Goal: Task Accomplishment & Management: Complete application form

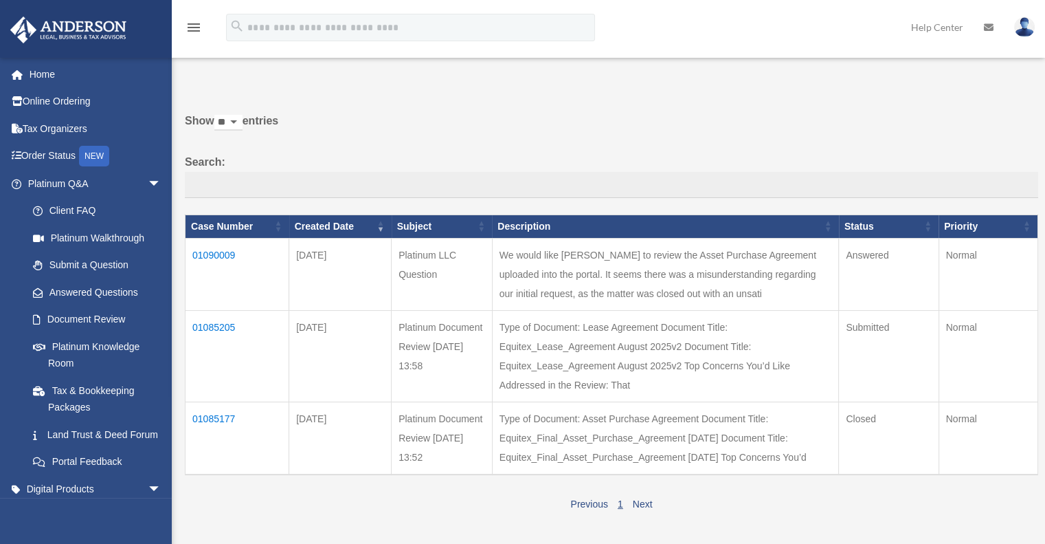
scroll to position [69, 0]
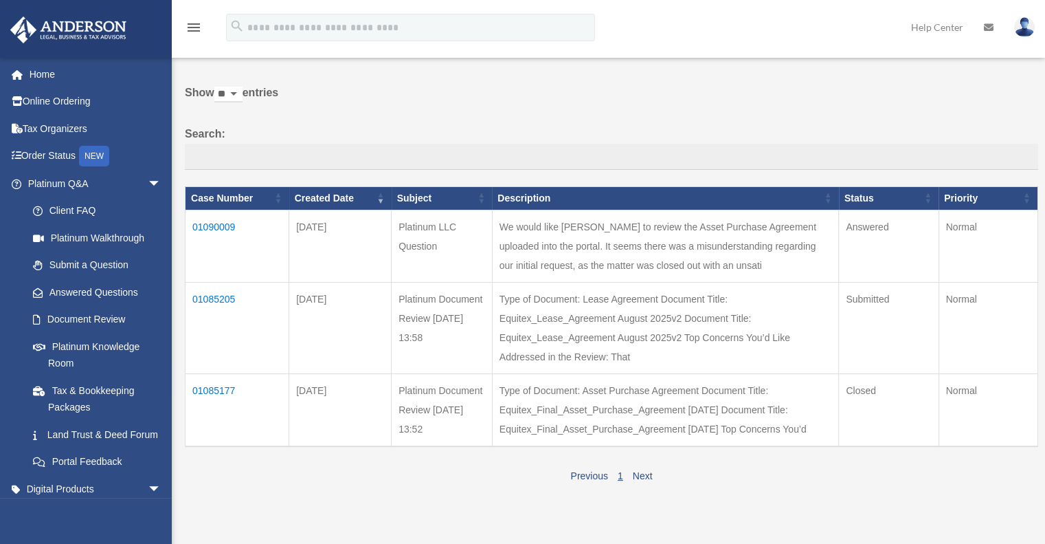
click at [219, 223] on td "01090009" at bounding box center [238, 246] width 104 height 72
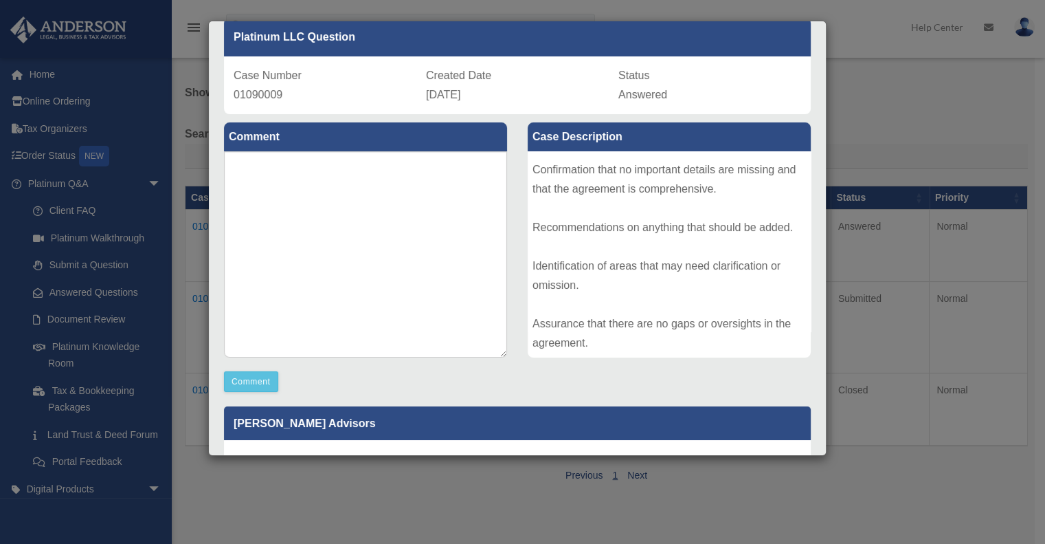
scroll to position [0, 0]
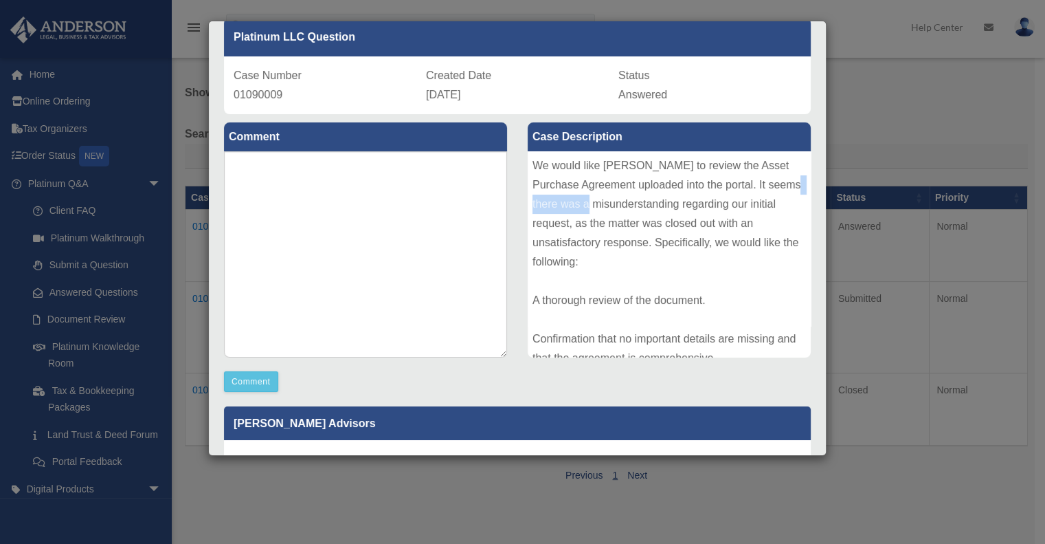
drag, startPoint x: 634, startPoint y: 205, endPoint x: 682, endPoint y: 214, distance: 48.2
click at [678, 213] on div "We would like [PERSON_NAME] to review the Asset Purchase Agreement uploaded int…" at bounding box center [669, 254] width 283 height 206
click at [669, 236] on div "We would like [PERSON_NAME] to review the Asset Purchase Agreement uploaded int…" at bounding box center [669, 254] width 283 height 206
drag, startPoint x: 607, startPoint y: 223, endPoint x: 672, endPoint y: 227, distance: 65.4
click at [669, 225] on div "We would like [PERSON_NAME] to review the Asset Purchase Agreement uploaded int…" at bounding box center [669, 254] width 283 height 206
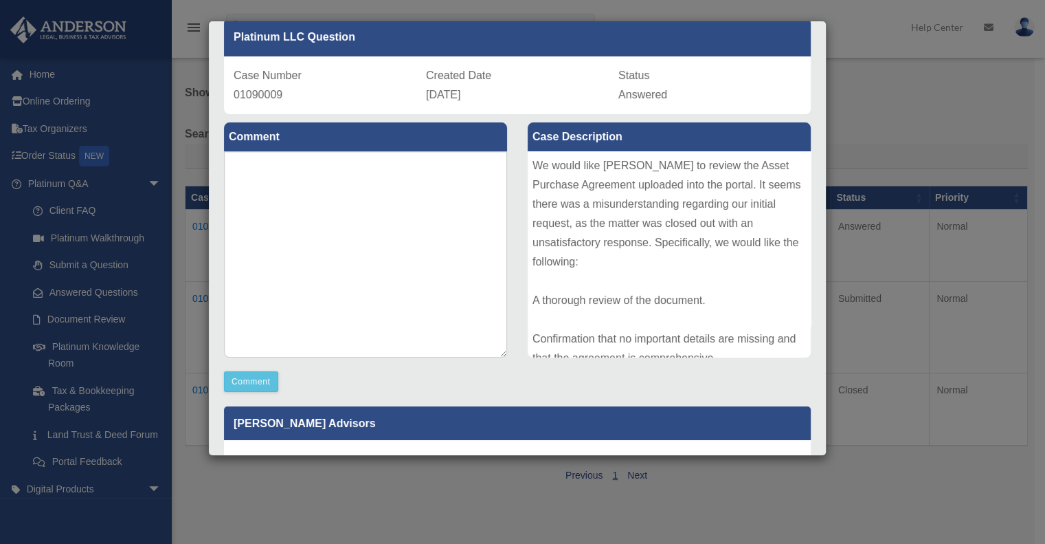
click at [675, 235] on div "We would like [PERSON_NAME] to review the Asset Purchase Agreement uploaded int…" at bounding box center [669, 254] width 283 height 206
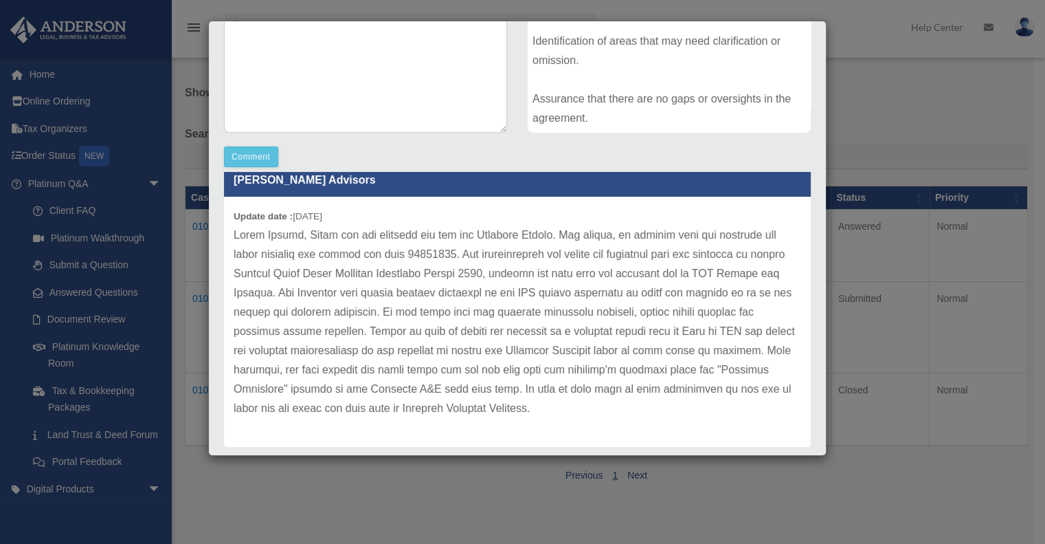
scroll to position [326, 0]
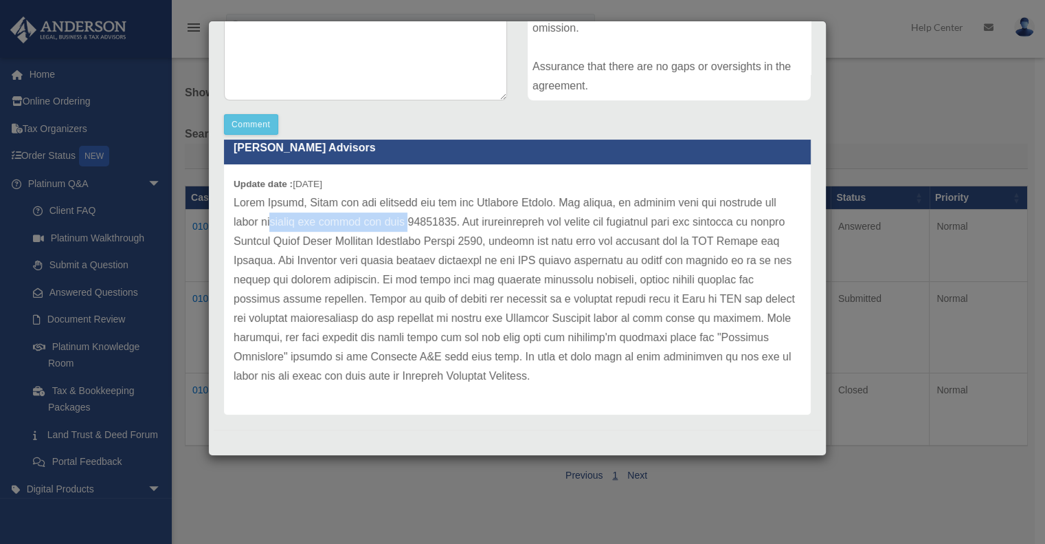
drag, startPoint x: 278, startPoint y: 219, endPoint x: 443, endPoint y: 221, distance: 164.2
click at [429, 221] on p at bounding box center [518, 289] width 568 height 192
click at [446, 221] on p at bounding box center [518, 289] width 568 height 192
click at [550, 232] on p at bounding box center [518, 289] width 568 height 192
drag, startPoint x: 297, startPoint y: 219, endPoint x: 522, endPoint y: 218, distance: 224.7
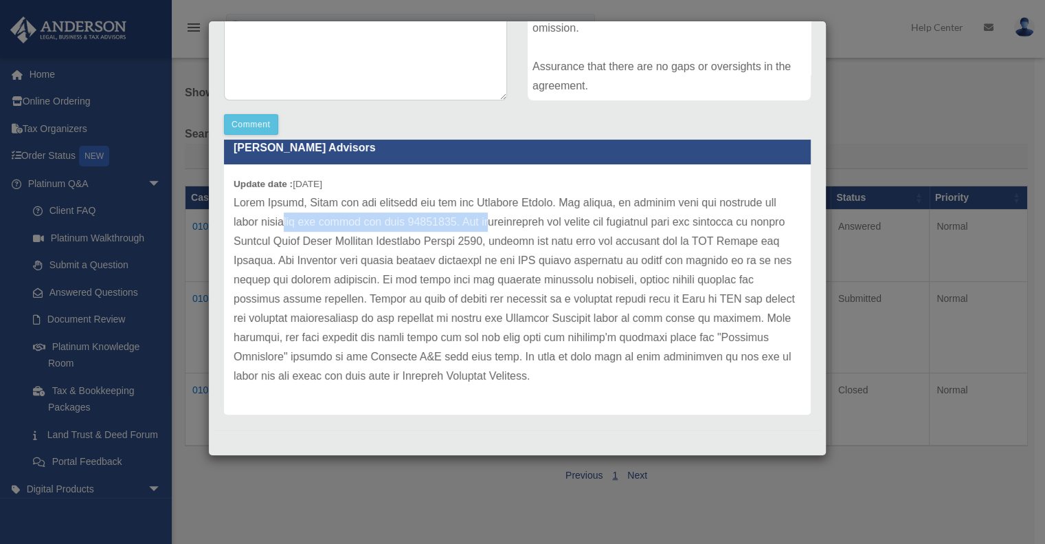
click at [506, 219] on p at bounding box center [518, 289] width 568 height 192
click at [522, 218] on p at bounding box center [518, 289] width 568 height 192
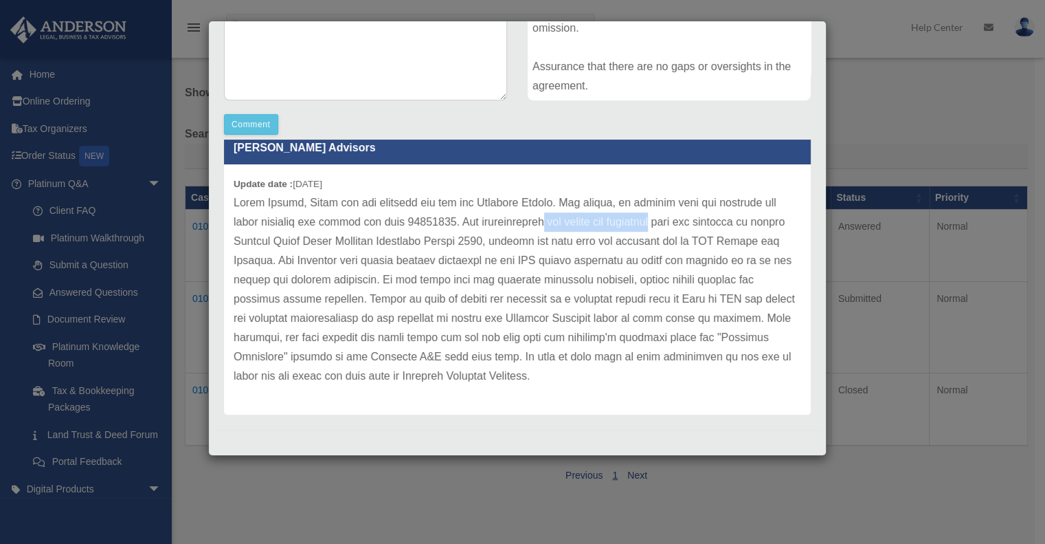
drag, startPoint x: 552, startPoint y: 226, endPoint x: 708, endPoint y: 222, distance: 156.0
click at [702, 222] on p at bounding box center [518, 289] width 568 height 192
click at [710, 222] on p at bounding box center [518, 289] width 568 height 192
drag, startPoint x: 610, startPoint y: 244, endPoint x: 691, endPoint y: 249, distance: 81.2
click at [690, 248] on p at bounding box center [518, 289] width 568 height 192
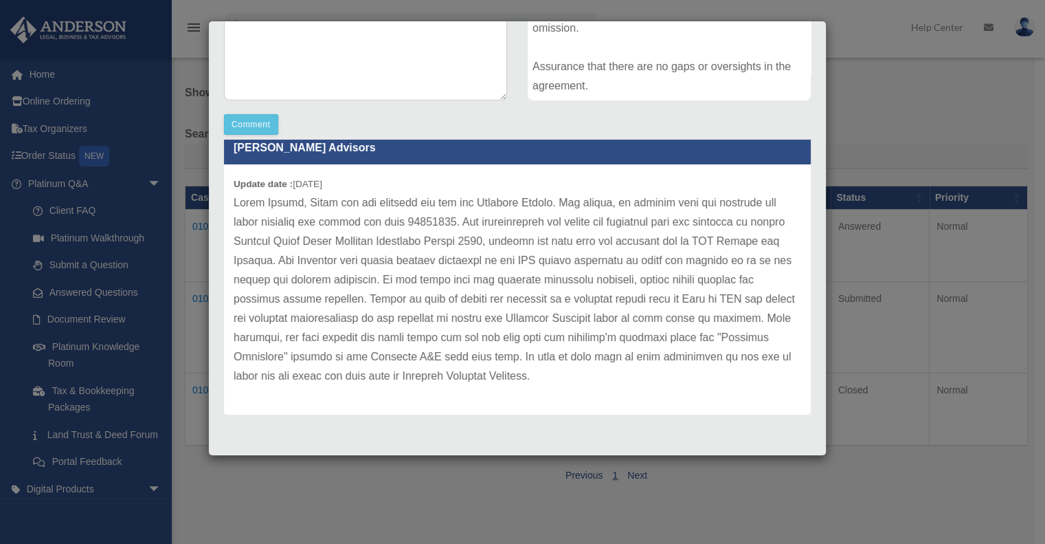
click at [693, 253] on p at bounding box center [518, 289] width 568 height 192
drag, startPoint x: 242, startPoint y: 263, endPoint x: 379, endPoint y: 264, distance: 136.8
click at [349, 263] on p at bounding box center [518, 289] width 568 height 192
click at [381, 264] on p at bounding box center [518, 289] width 568 height 192
drag, startPoint x: 546, startPoint y: 265, endPoint x: 654, endPoint y: 266, distance: 108.6
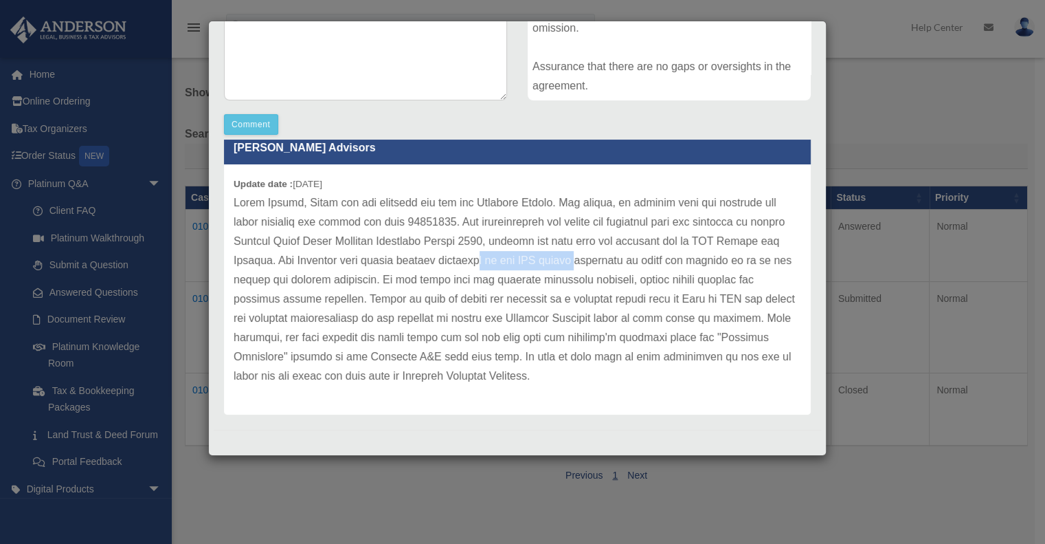
click at [654, 266] on p at bounding box center [518, 289] width 568 height 192
click at [686, 273] on p at bounding box center [518, 289] width 568 height 192
click at [473, 295] on p at bounding box center [518, 289] width 568 height 192
drag, startPoint x: 548, startPoint y: 282, endPoint x: 705, endPoint y: 287, distance: 157.4
click at [675, 284] on p at bounding box center [518, 289] width 568 height 192
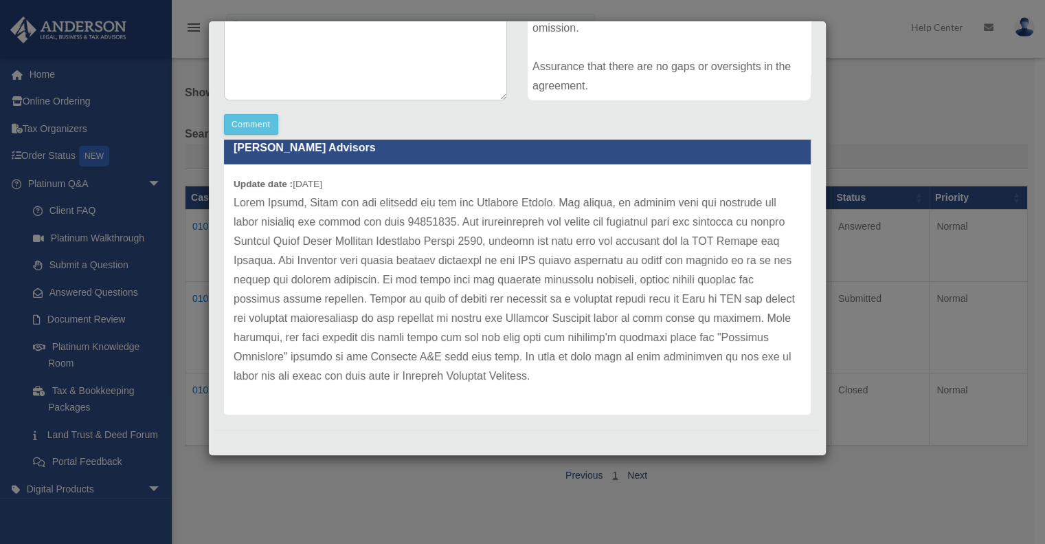
click at [715, 287] on p at bounding box center [518, 289] width 568 height 192
drag, startPoint x: 287, startPoint y: 299, endPoint x: 482, endPoint y: 302, distance: 195.9
click at [460, 302] on p at bounding box center [518, 289] width 568 height 192
click at [482, 302] on p at bounding box center [518, 289] width 568 height 192
drag, startPoint x: 462, startPoint y: 300, endPoint x: 564, endPoint y: 300, distance: 102.4
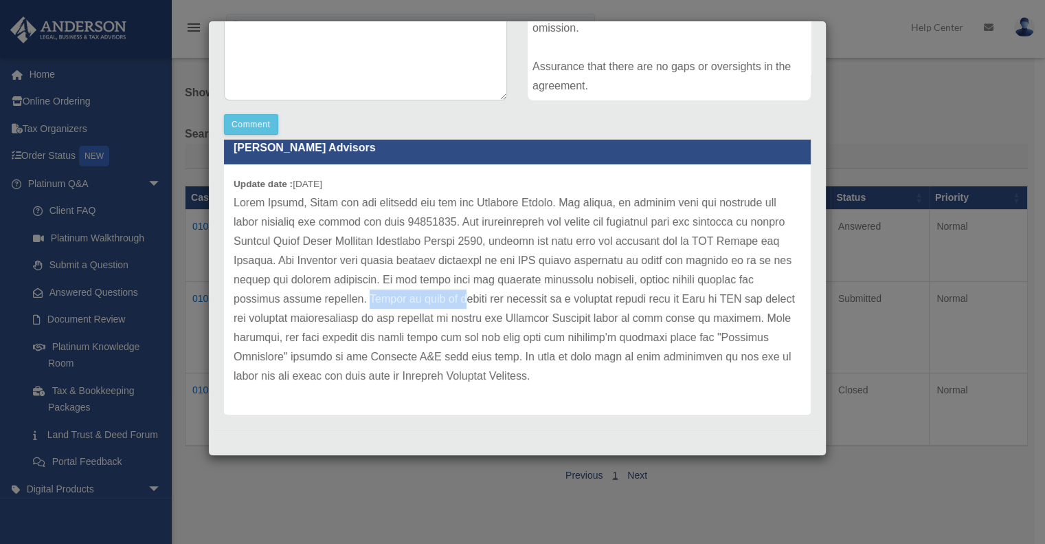
click at [561, 300] on p at bounding box center [518, 289] width 568 height 192
click at [587, 303] on p at bounding box center [518, 289] width 568 height 192
drag, startPoint x: 650, startPoint y: 299, endPoint x: 724, endPoint y: 303, distance: 74.3
click at [720, 300] on p at bounding box center [518, 289] width 568 height 192
drag, startPoint x: 691, startPoint y: 332, endPoint x: 536, endPoint y: 334, distance: 155.3
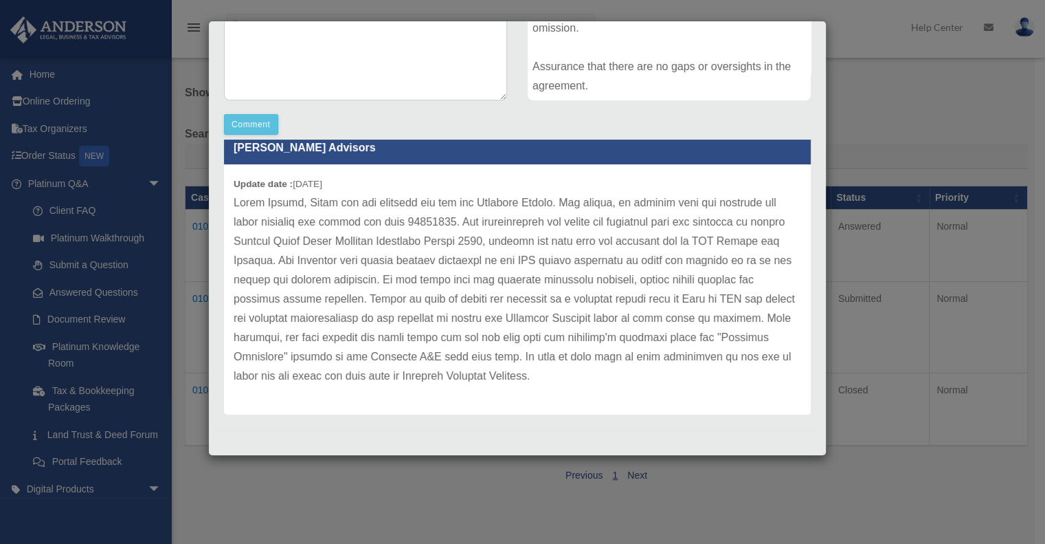
click at [682, 332] on p at bounding box center [518, 289] width 568 height 192
click at [298, 326] on p at bounding box center [518, 289] width 568 height 192
drag, startPoint x: 455, startPoint y: 313, endPoint x: 650, endPoint y: 314, distance: 195.2
click at [650, 314] on p at bounding box center [518, 289] width 568 height 192
click at [667, 315] on p at bounding box center [518, 289] width 568 height 192
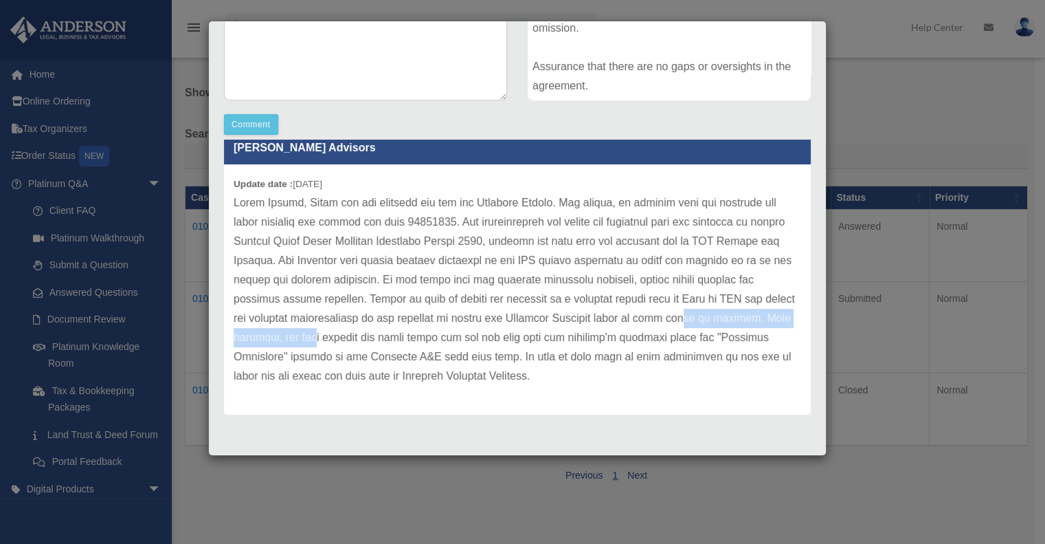
drag, startPoint x: 323, startPoint y: 333, endPoint x: 488, endPoint y: 338, distance: 165.0
click at [480, 337] on p at bounding box center [518, 289] width 568 height 192
click at [488, 338] on p at bounding box center [518, 289] width 568 height 192
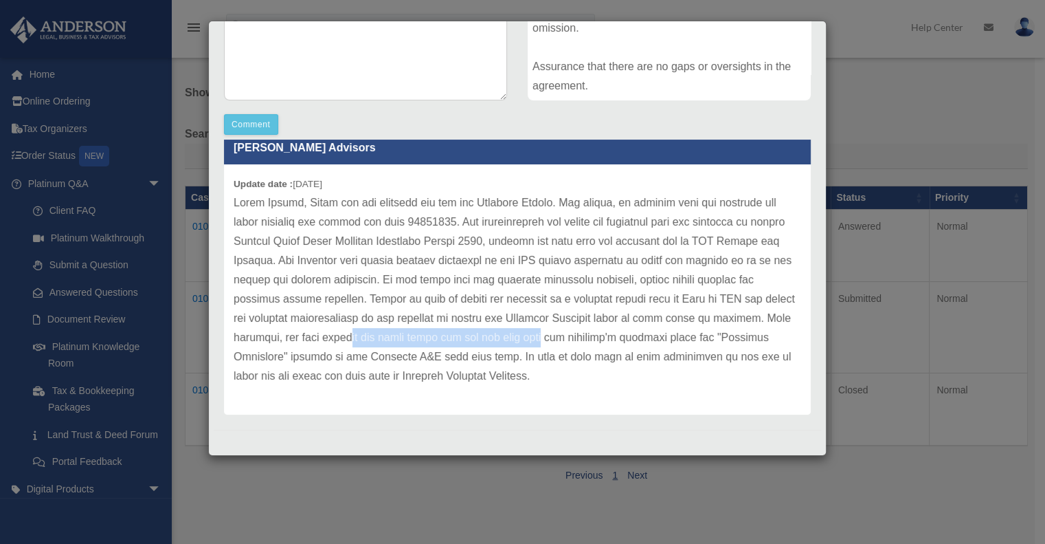
drag, startPoint x: 490, startPoint y: 343, endPoint x: 719, endPoint y: 346, distance: 229.5
click at [696, 346] on p at bounding box center [518, 289] width 568 height 192
click at [723, 346] on p at bounding box center [518, 289] width 568 height 192
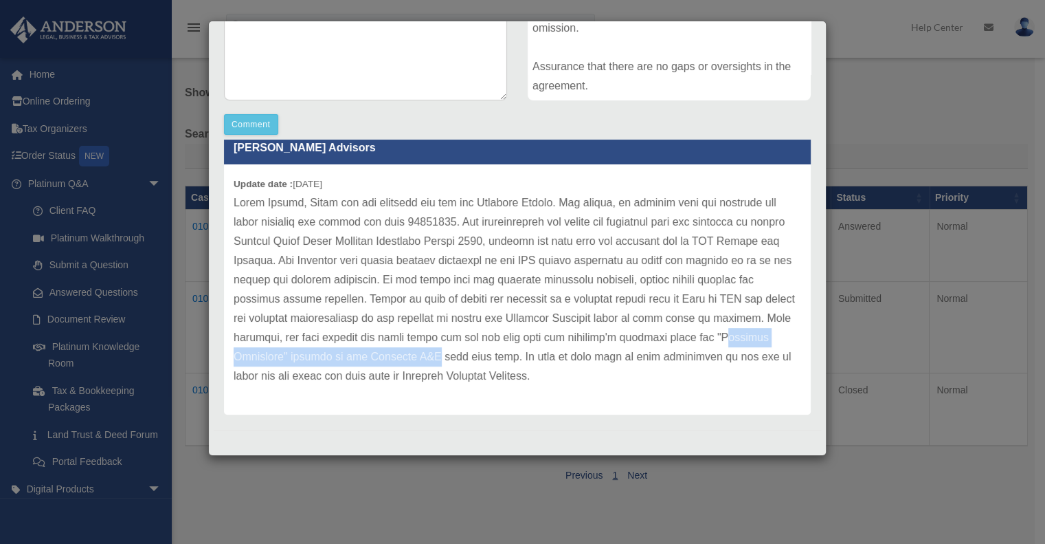
drag, startPoint x: 338, startPoint y: 357, endPoint x: 585, endPoint y: 357, distance: 247.4
click at [581, 357] on p at bounding box center [518, 289] width 568 height 192
click at [616, 361] on p at bounding box center [518, 289] width 568 height 192
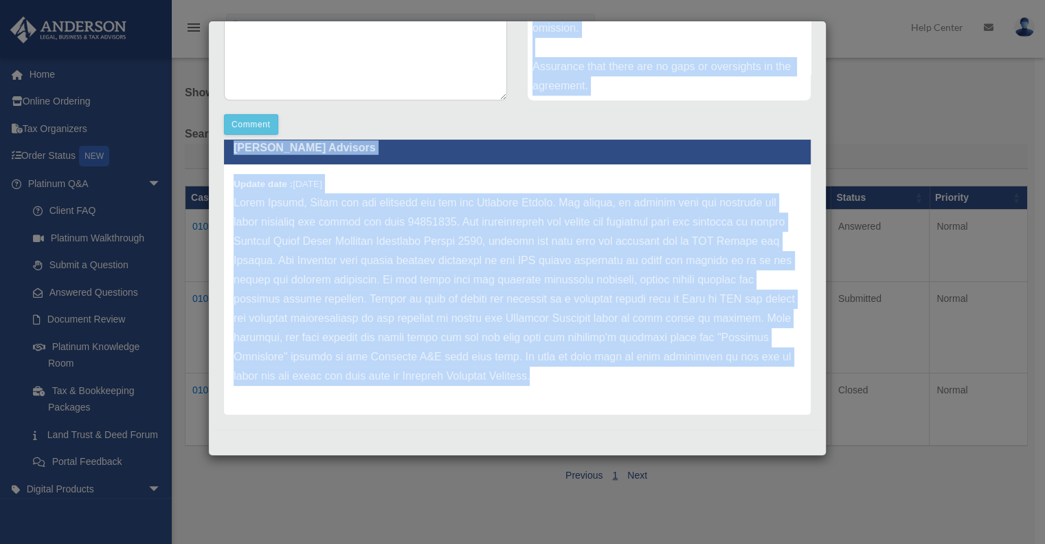
scroll to position [0, 0]
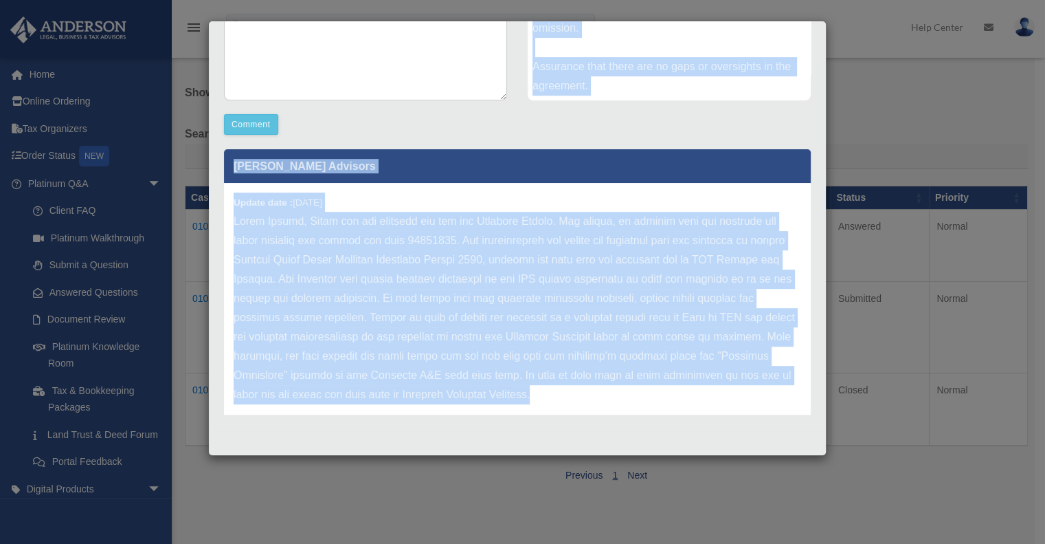
drag, startPoint x: 755, startPoint y: 378, endPoint x: 98, endPoint y: 115, distance: 706.8
click at [98, 115] on div "Case Detail × Platinum LLC Question Case Number 01090009 Created Date [DATE] St…" at bounding box center [522, 272] width 1045 height 544
copy div "Comment Comment Case Description We would like [PERSON_NAME] to review the Asse…"
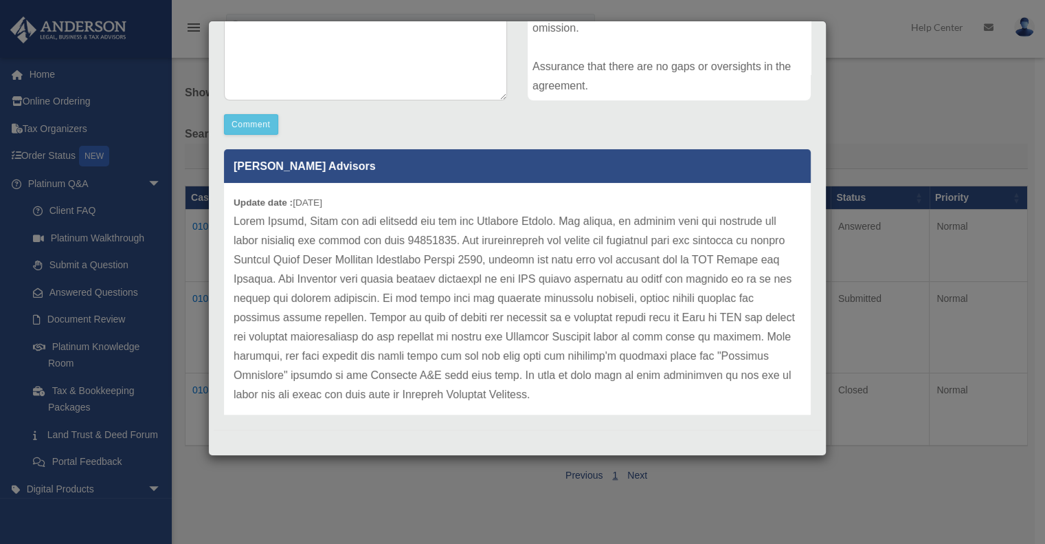
click at [894, 136] on div "Case Detail × Platinum LLC Question Case Number 01090009 Created Date [DATE] St…" at bounding box center [522, 272] width 1045 height 544
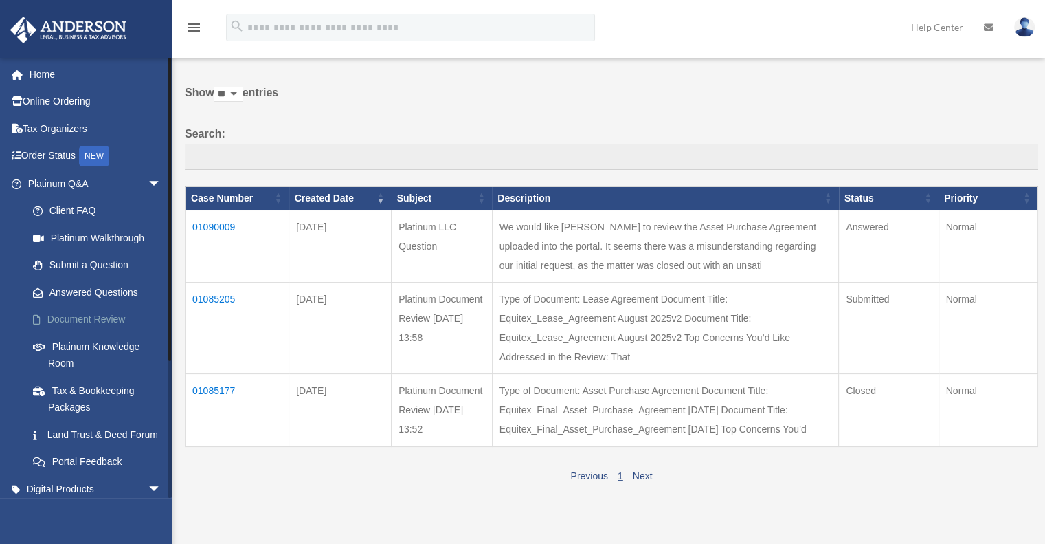
click at [91, 320] on link "Document Review" at bounding box center [100, 319] width 163 height 27
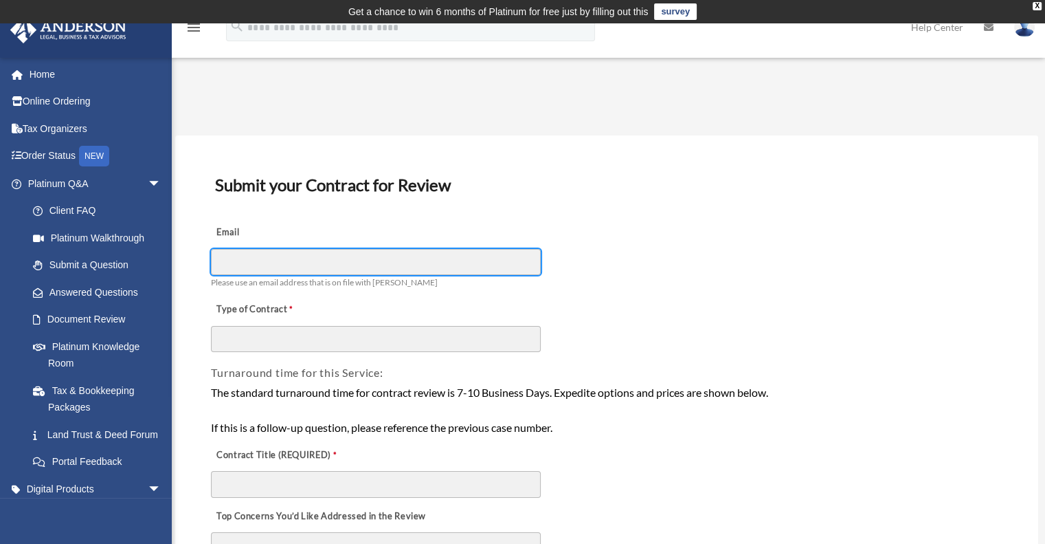
click at [309, 265] on input "Email" at bounding box center [376, 262] width 330 height 26
type input "**********"
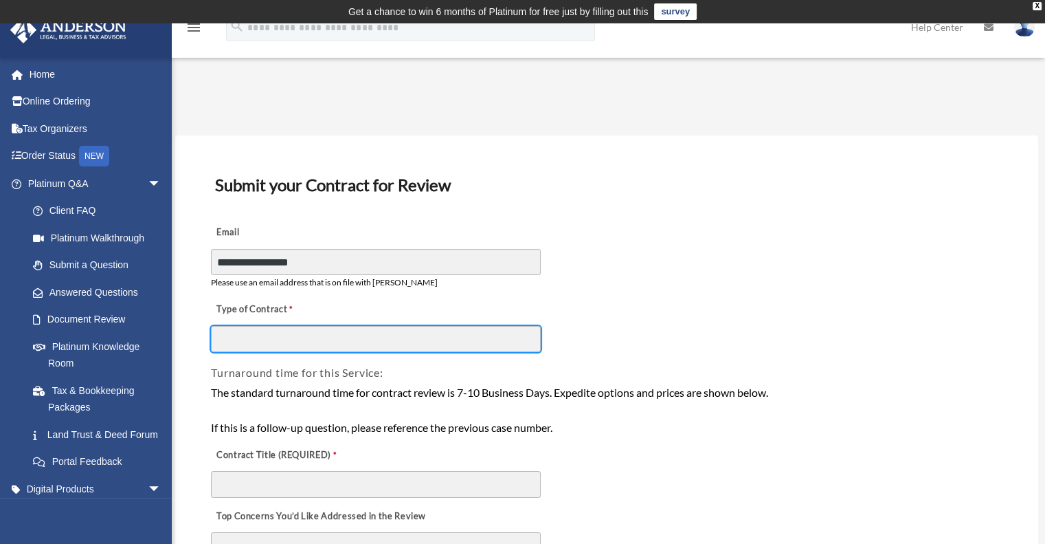
click at [311, 336] on input "Type of Contract" at bounding box center [376, 339] width 330 height 26
type input "**********"
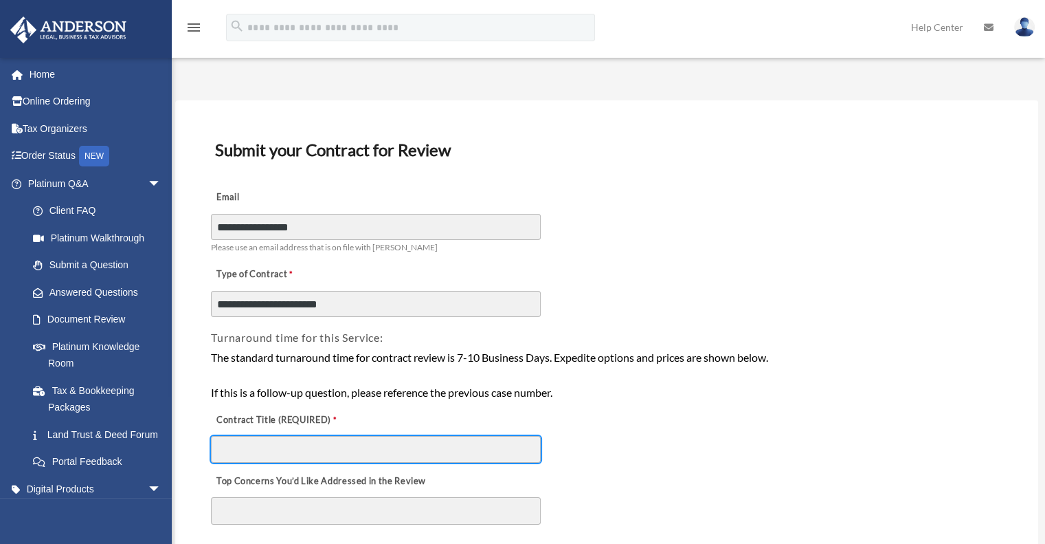
scroll to position [137, 0]
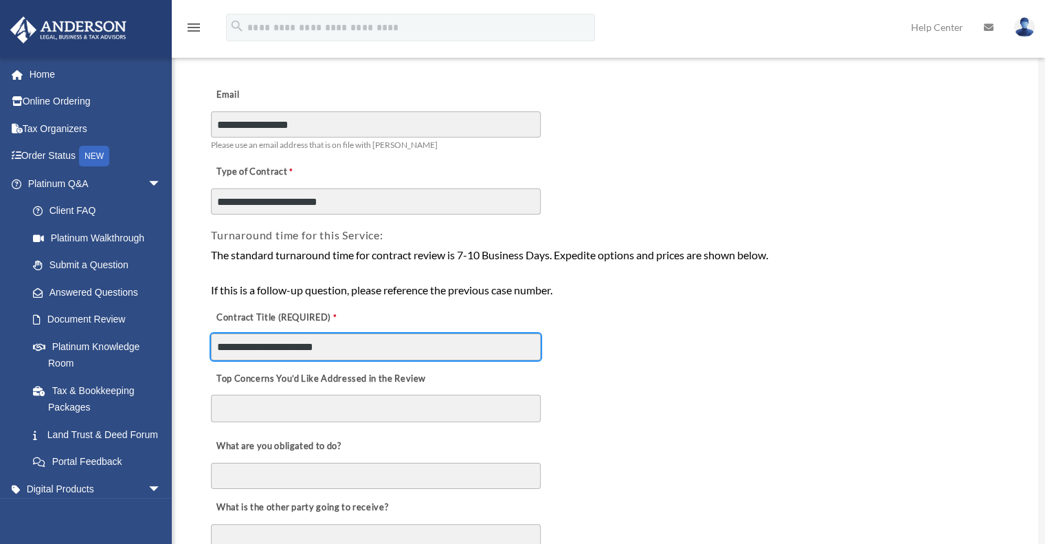
type input "**********"
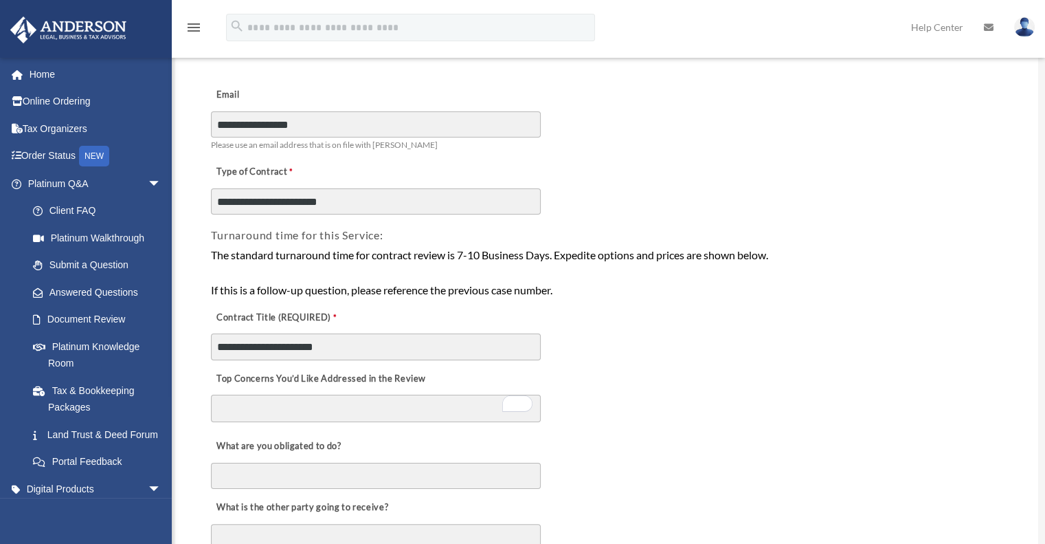
scroll to position [275, 0]
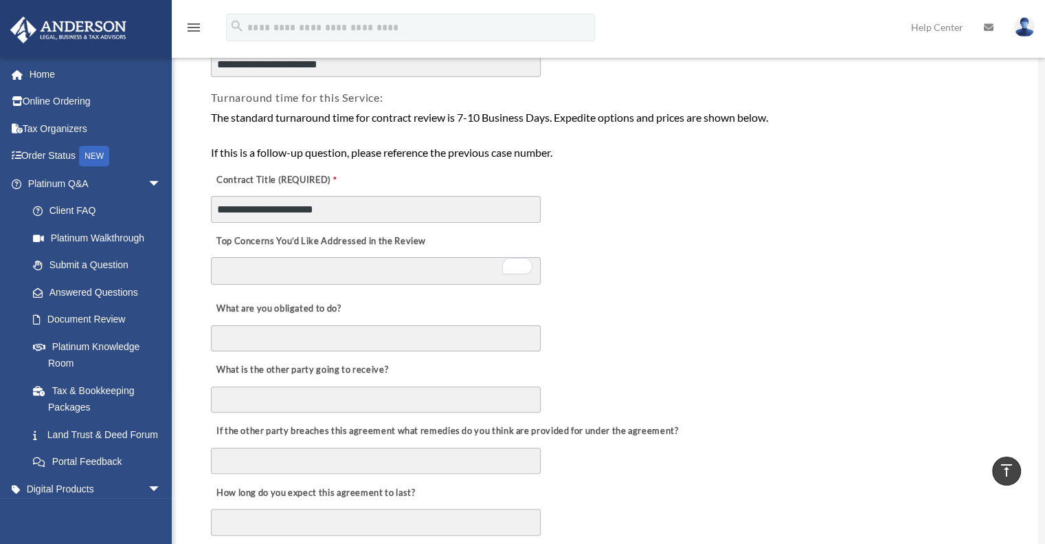
click at [353, 270] on textarea "Top Concerns You’d Like Addressed in the Review" at bounding box center [376, 270] width 330 height 27
paste textarea "**********"
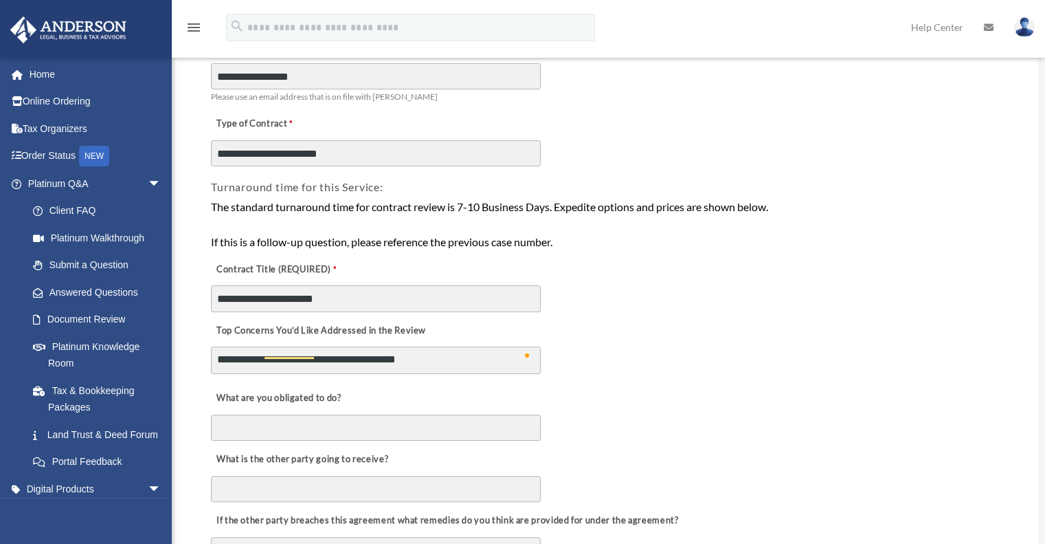
scroll to position [206, 0]
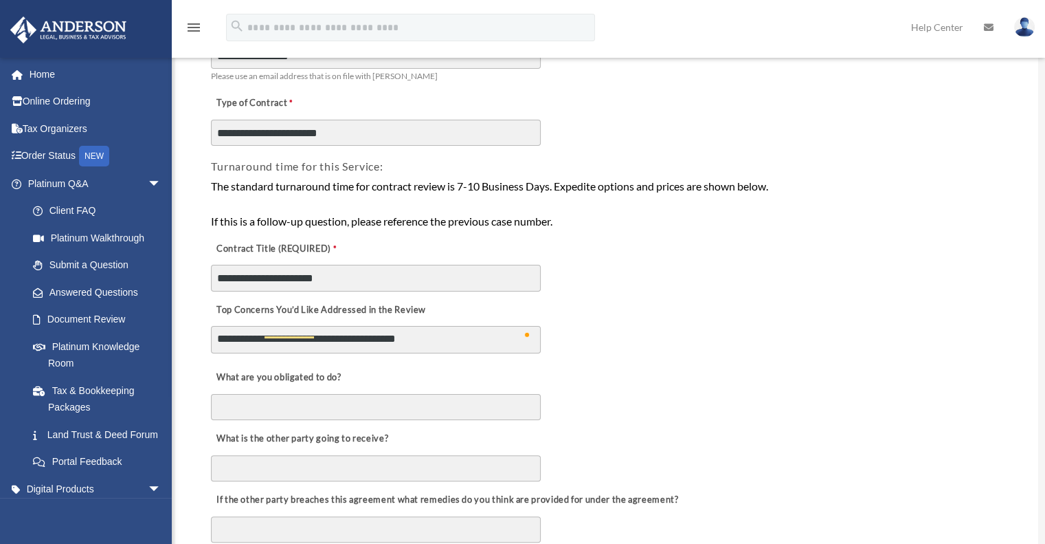
drag, startPoint x: 291, startPoint y: 340, endPoint x: 181, endPoint y: 214, distance: 166.6
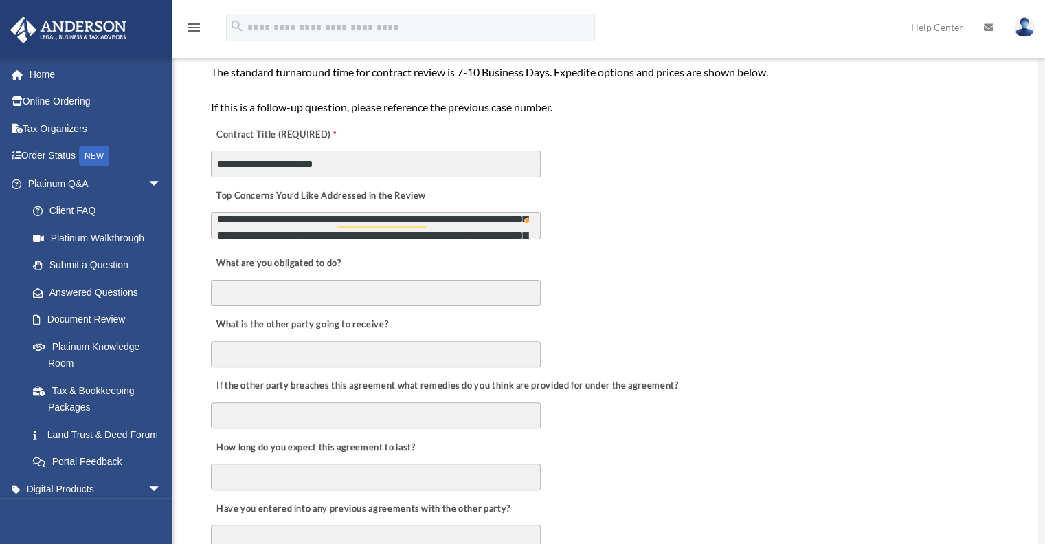
scroll to position [344, 0]
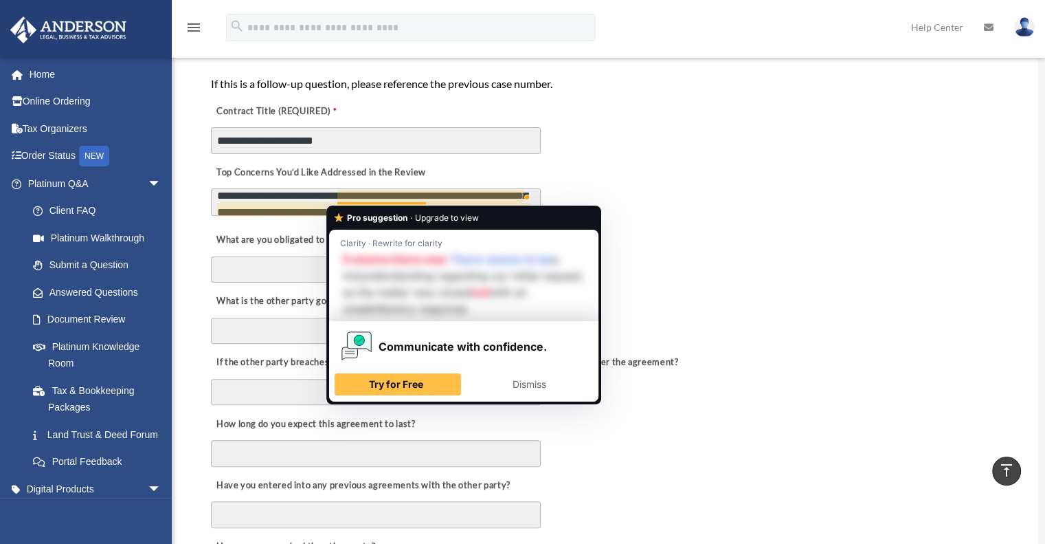
click at [484, 193] on textarea "**********" at bounding box center [376, 201] width 330 height 27
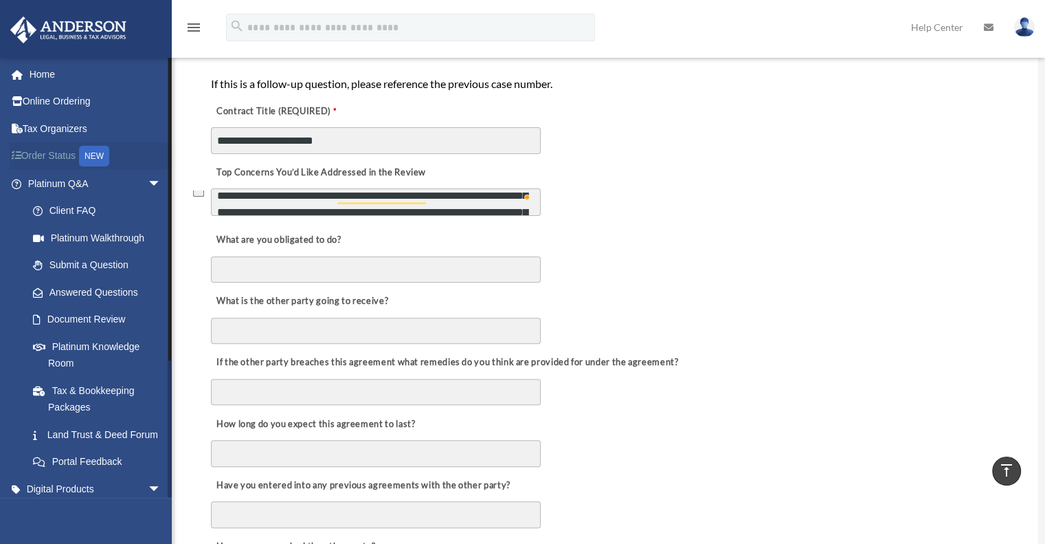
drag, startPoint x: 333, startPoint y: 197, endPoint x: 144, endPoint y: 168, distance: 191.1
click at [154, 171] on div "Document Review alocora@gmail.com Sign Out alocora@gmail.com Home Online Orderi…" at bounding box center [522, 543] width 1045 height 1642
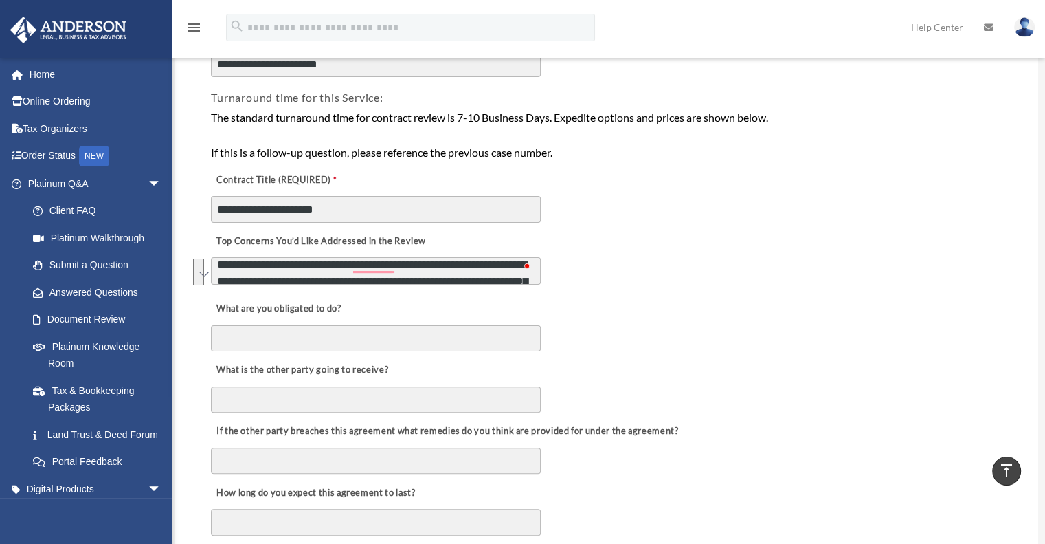
drag, startPoint x: 398, startPoint y: 266, endPoint x: 525, endPoint y: 276, distance: 127.5
click at [525, 276] on div "**********" at bounding box center [376, 270] width 330 height 27
drag, startPoint x: 396, startPoint y: 267, endPoint x: 483, endPoint y: 268, distance: 87.3
click at [483, 268] on textarea "**********" at bounding box center [376, 270] width 330 height 27
type textarea "**********"
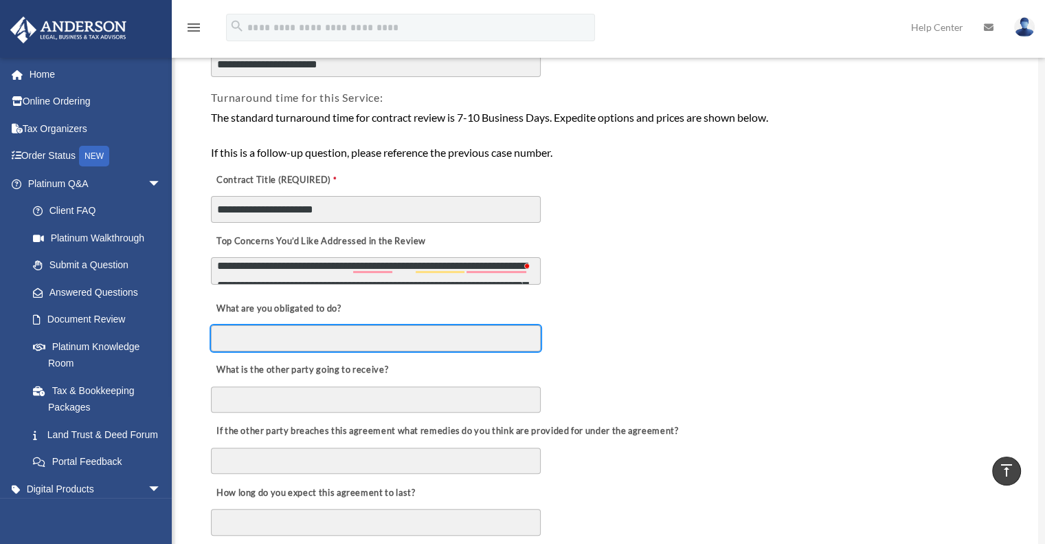
click at [308, 339] on input "What are you obligated to do?" at bounding box center [376, 338] width 330 height 26
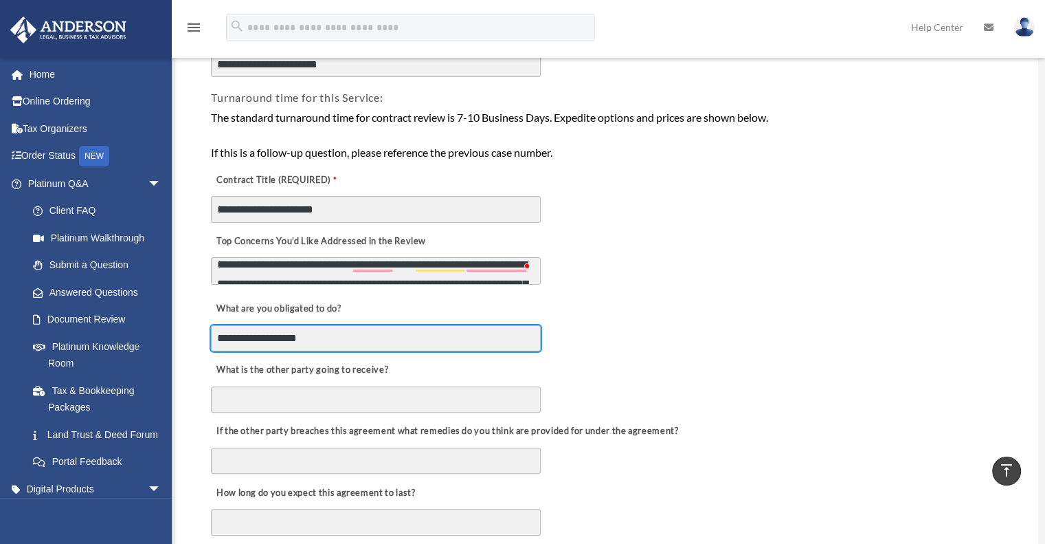
click at [288, 342] on input "**********" at bounding box center [376, 338] width 330 height 26
type input "*"
type input "**********"
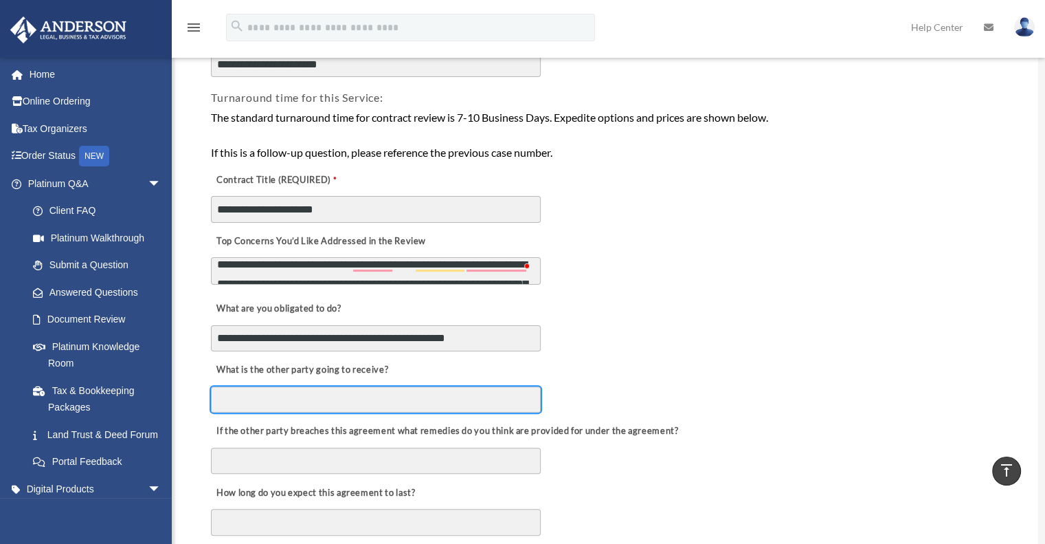
click at [263, 409] on input "What is the other party going to receive?" at bounding box center [376, 399] width 330 height 26
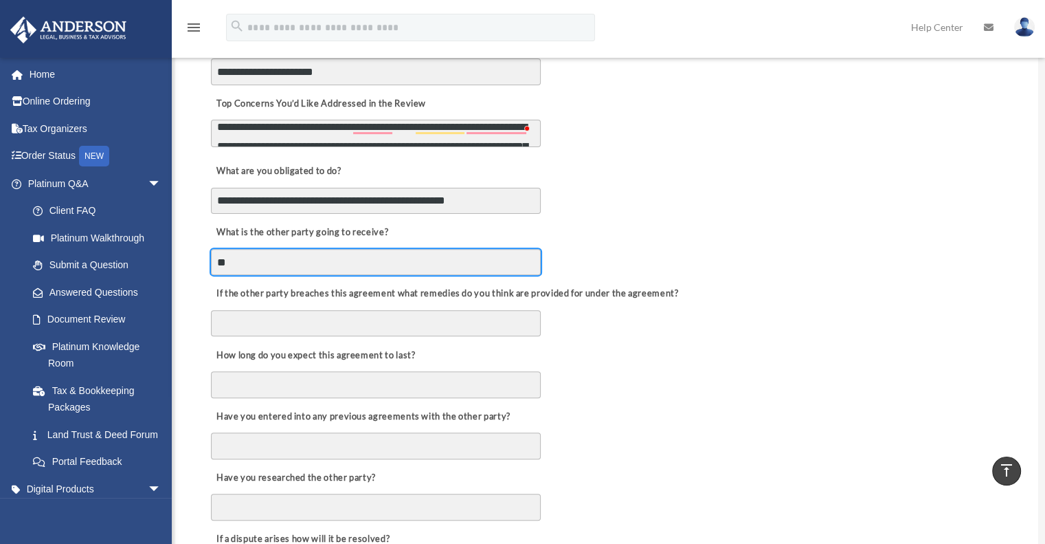
type input "*"
type input "**********"
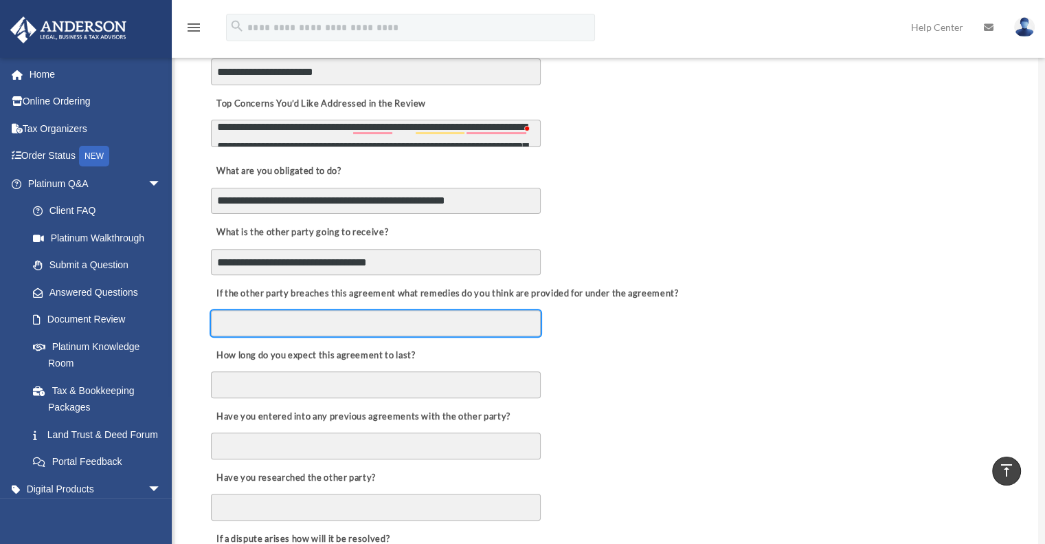
drag, startPoint x: 775, startPoint y: 245, endPoint x: 408, endPoint y: 327, distance: 376.0
click at [408, 327] on input "If the other party breaches this agreement what remedies do you think are provi…" at bounding box center [376, 323] width 330 height 26
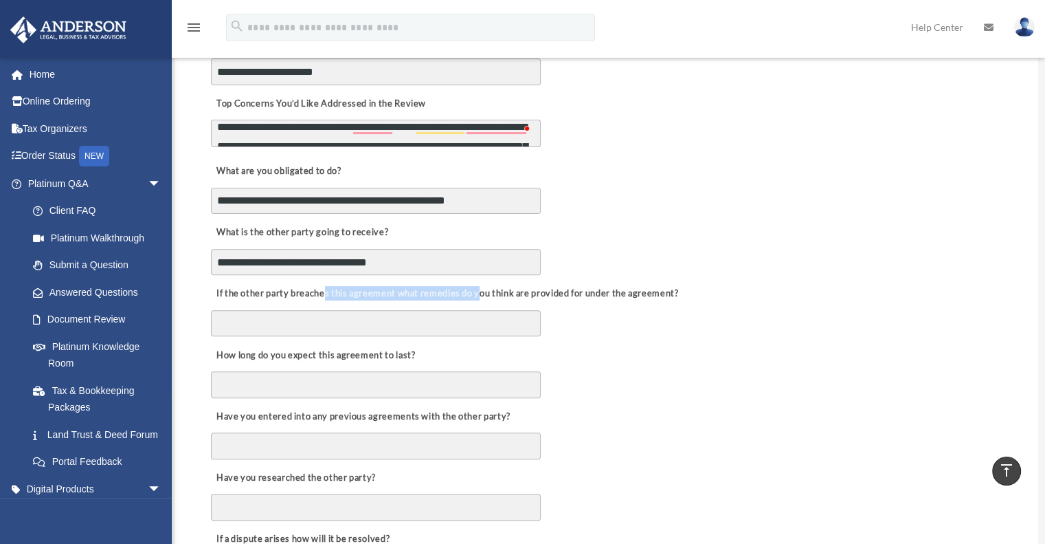
drag, startPoint x: 326, startPoint y: 293, endPoint x: 500, endPoint y: 287, distance: 174.0
click at [500, 287] on label "If the other party breaches this agreement what remedies do you think are provi…" at bounding box center [446, 293] width 471 height 19
click at [515, 287] on label "If the other party breaches this agreement what remedies do you think are provi…" at bounding box center [446, 293] width 471 height 19
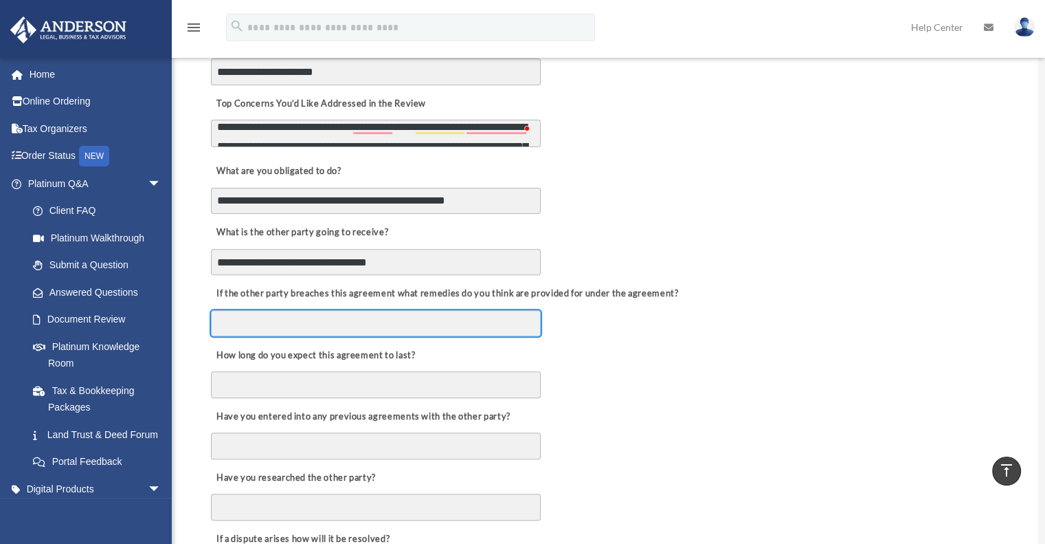
click at [515, 310] on input "If the other party breaches this agreement what remedies do you think are provi…" at bounding box center [376, 323] width 330 height 26
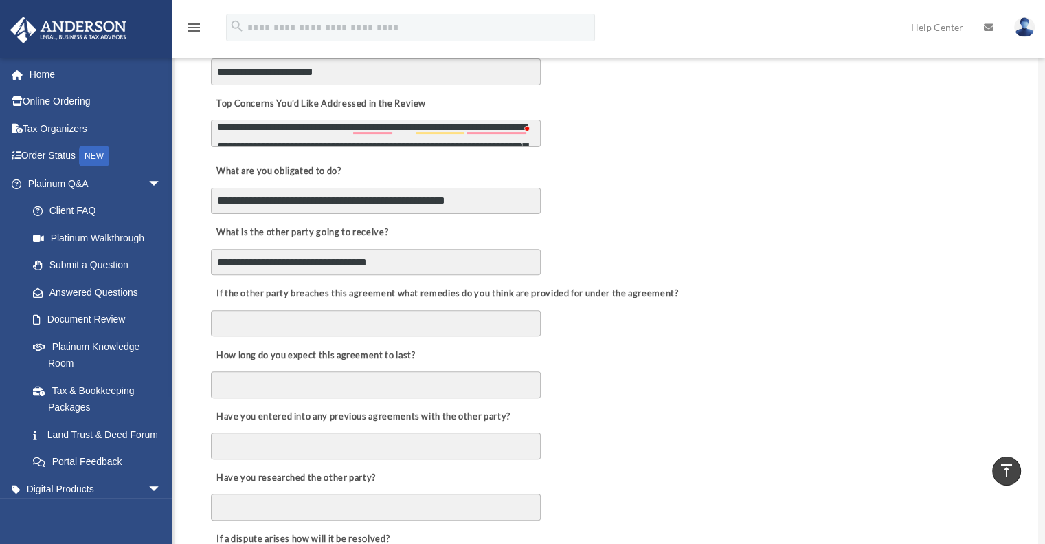
click at [636, 289] on label "If the other party breaches this agreement what remedies do you think are provi…" at bounding box center [446, 293] width 471 height 19
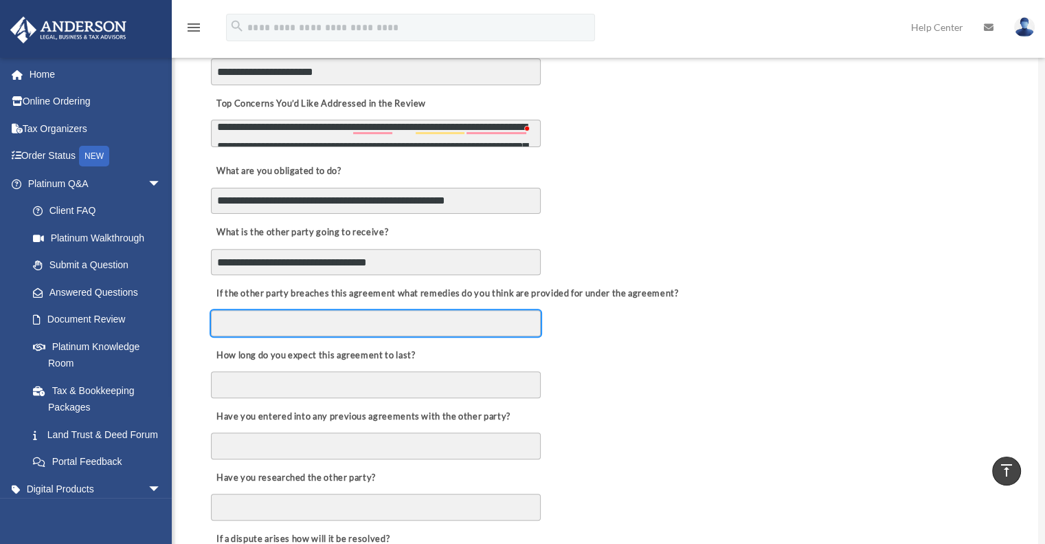
click at [541, 310] on input "If the other party breaches this agreement what remedies do you think are provi…" at bounding box center [376, 323] width 330 height 26
click at [394, 320] on input "If the other party breaches this agreement what remedies do you think are provi…" at bounding box center [376, 323] width 330 height 26
click at [325, 320] on input "If the other party breaches this agreement what remedies do you think are provi…" at bounding box center [376, 323] width 330 height 26
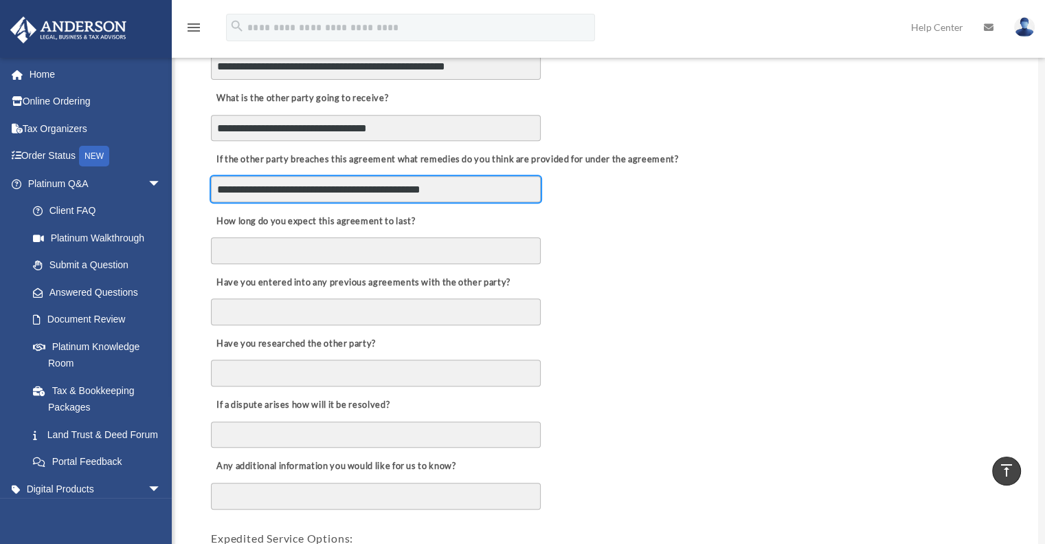
scroll to position [618, 0]
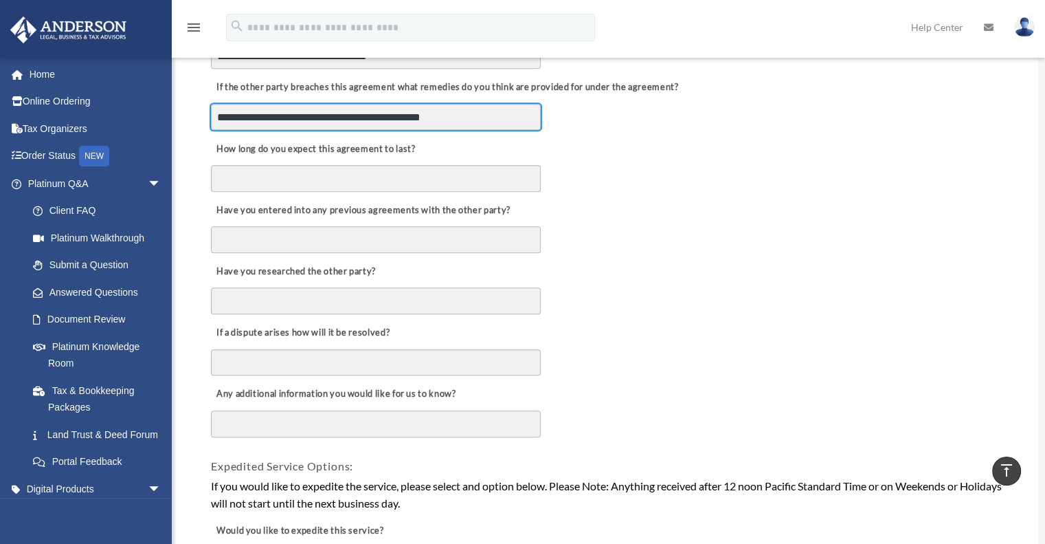
type input "**********"
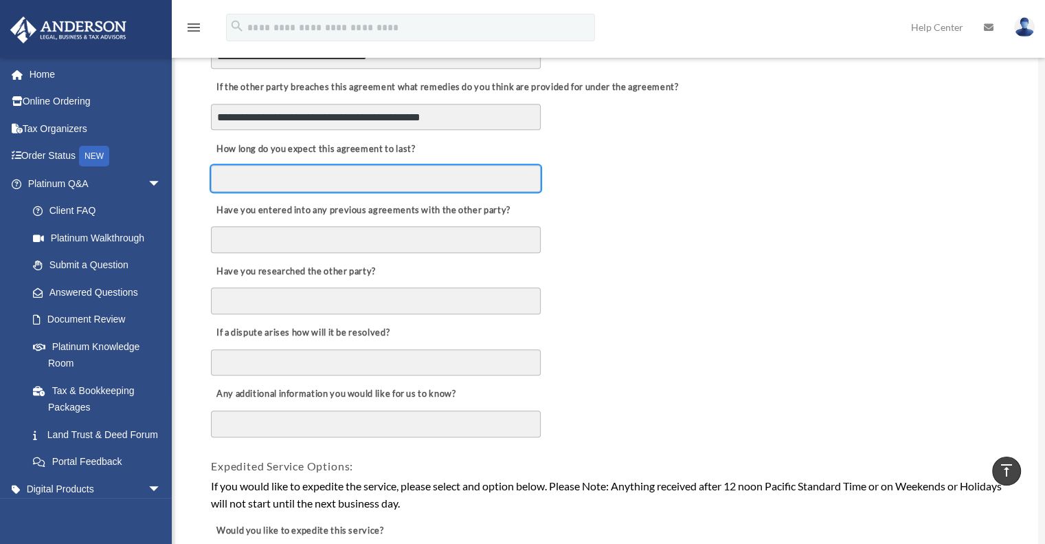
click at [304, 175] on input "How long do you expect this agreement to last?" at bounding box center [376, 178] width 330 height 26
type input "**********"
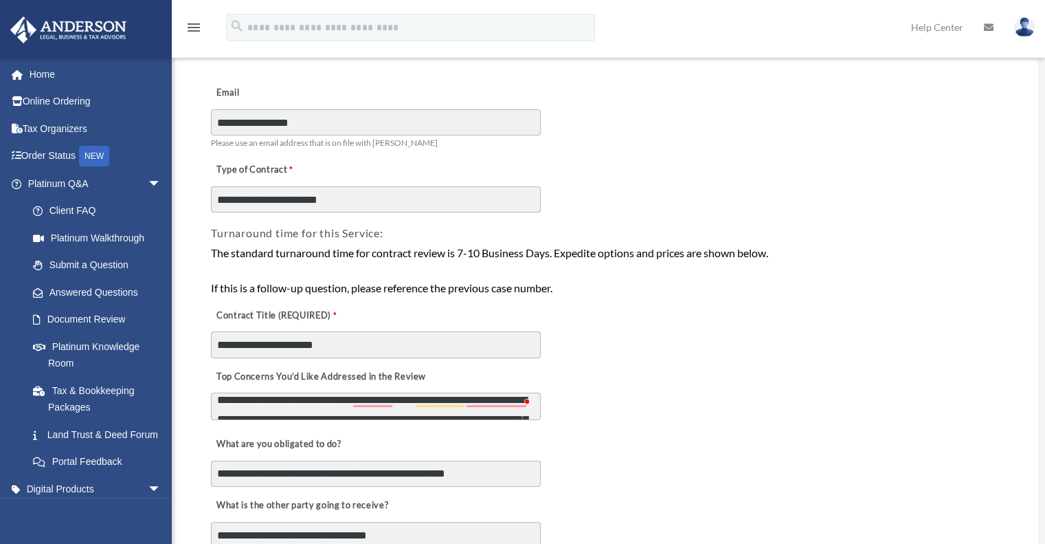
scroll to position [206, 0]
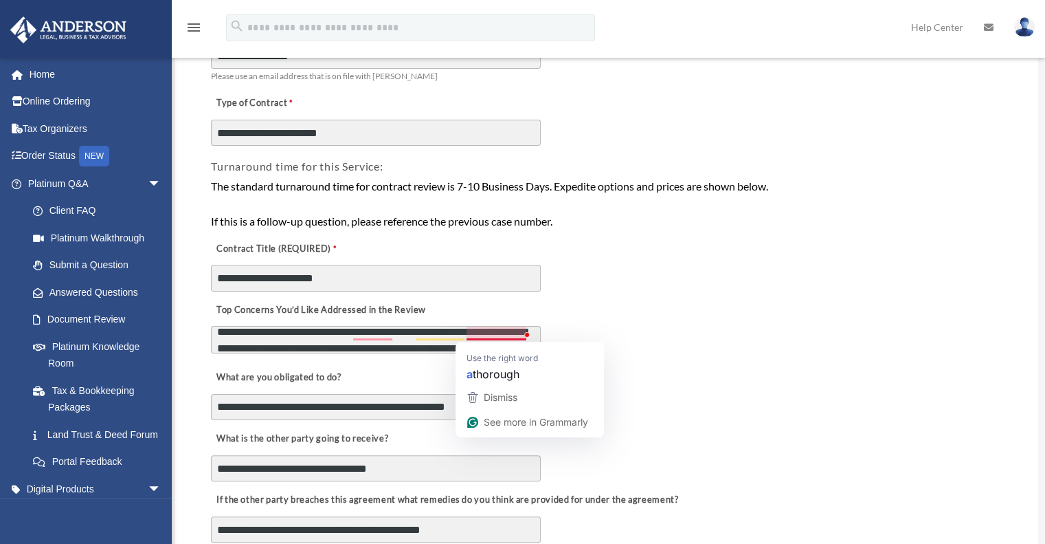
click at [469, 335] on textarea "**********" at bounding box center [376, 339] width 330 height 27
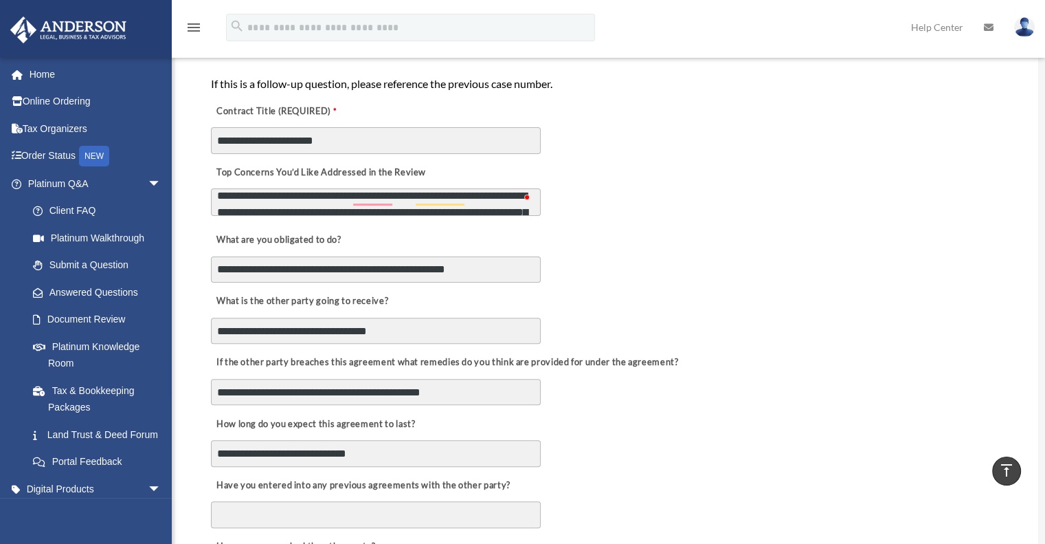
scroll to position [481, 0]
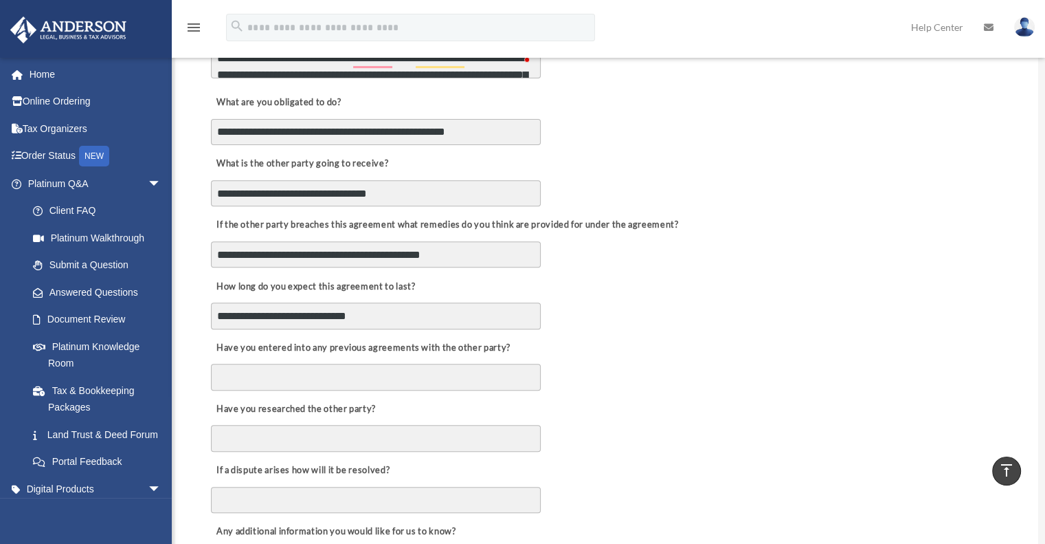
type textarea "**********"
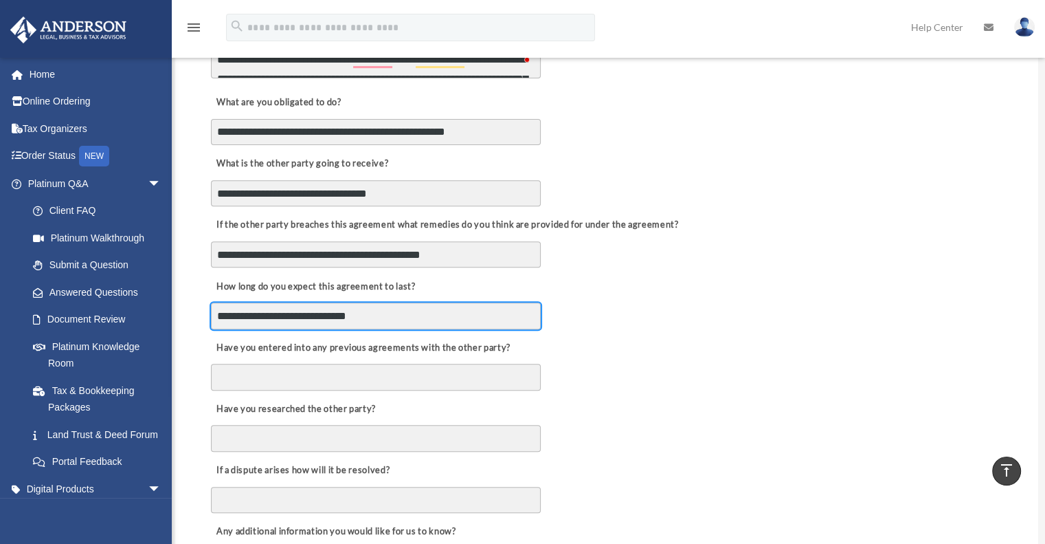
click at [411, 315] on input "**********" at bounding box center [376, 315] width 330 height 26
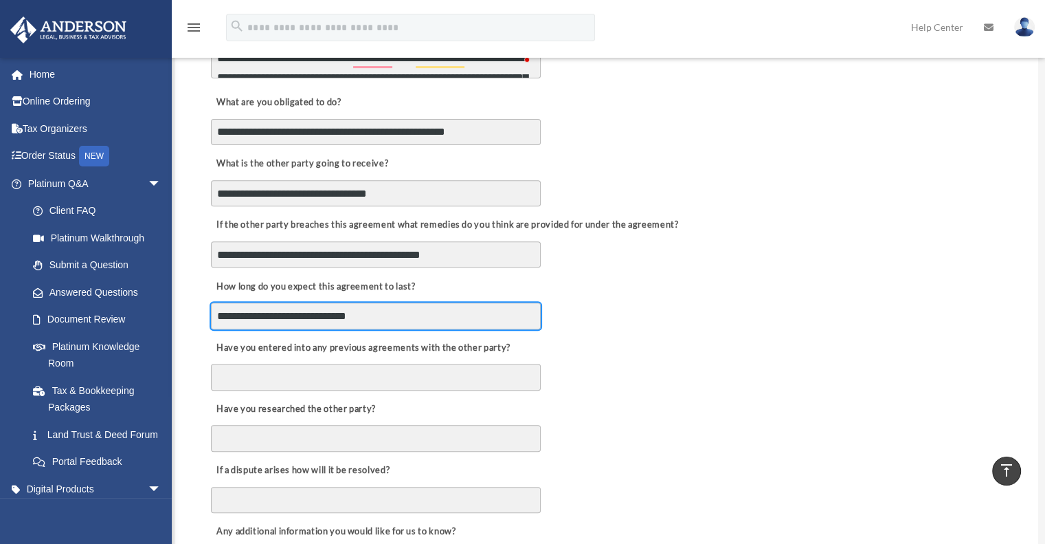
scroll to position [8, 0]
type input "**********"
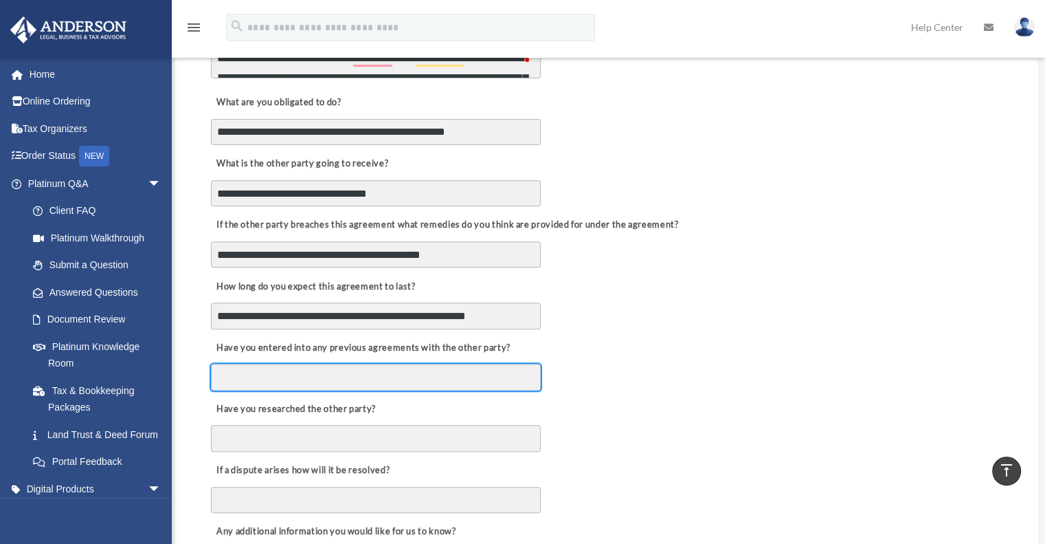
click at [338, 384] on input "Have you entered into any previous agreements with the other party?" at bounding box center [376, 377] width 330 height 26
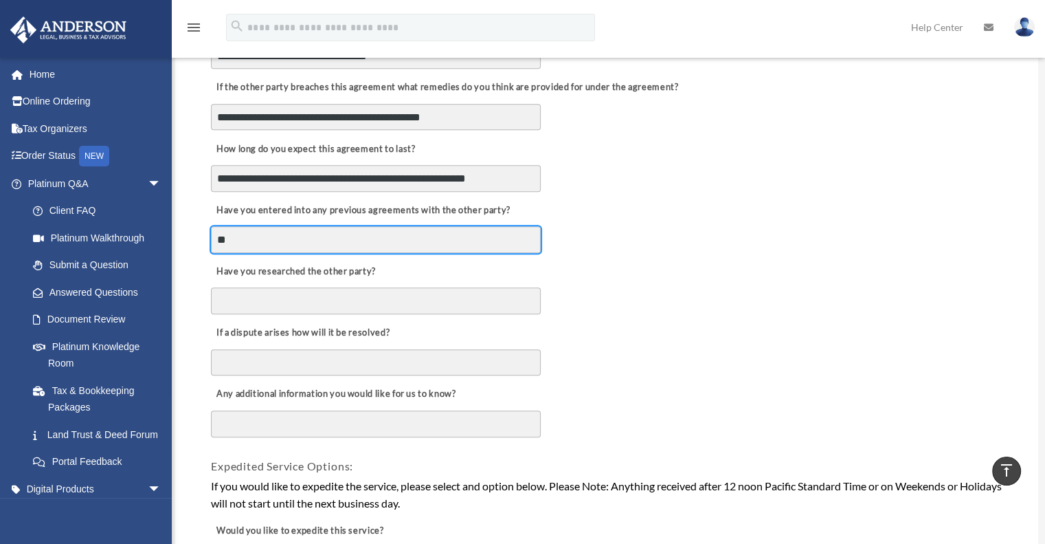
type input "**"
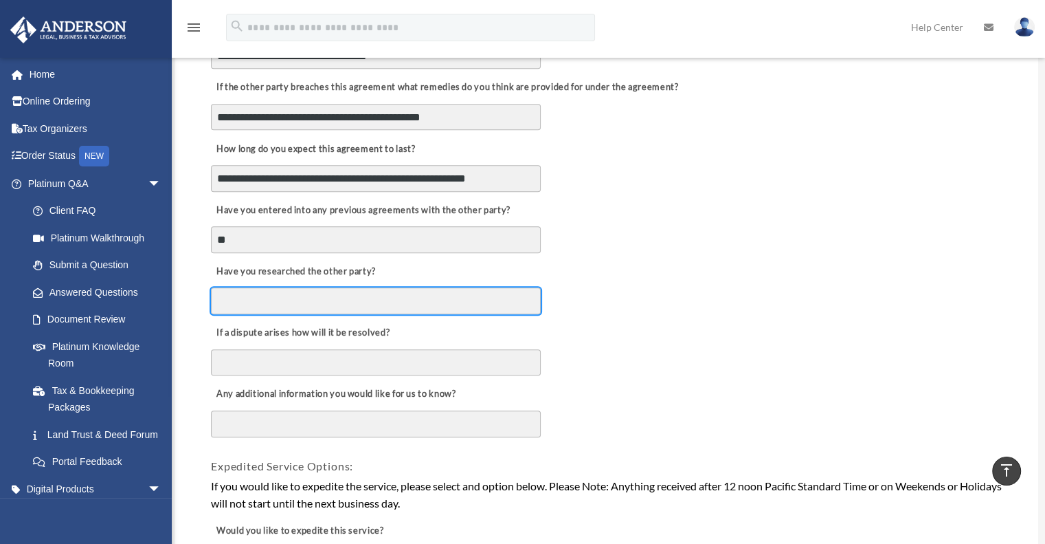
click at [366, 290] on input "Have you researched the other party?" at bounding box center [376, 300] width 330 height 26
type input "***"
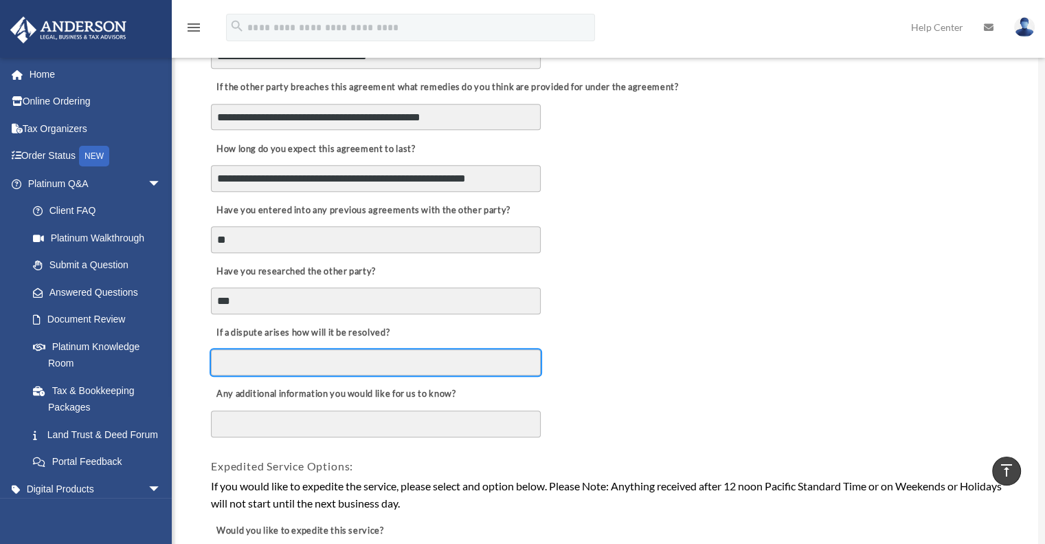
click at [337, 359] on input "If a dispute arises how will it be resolved?" at bounding box center [376, 362] width 330 height 26
type input "**"
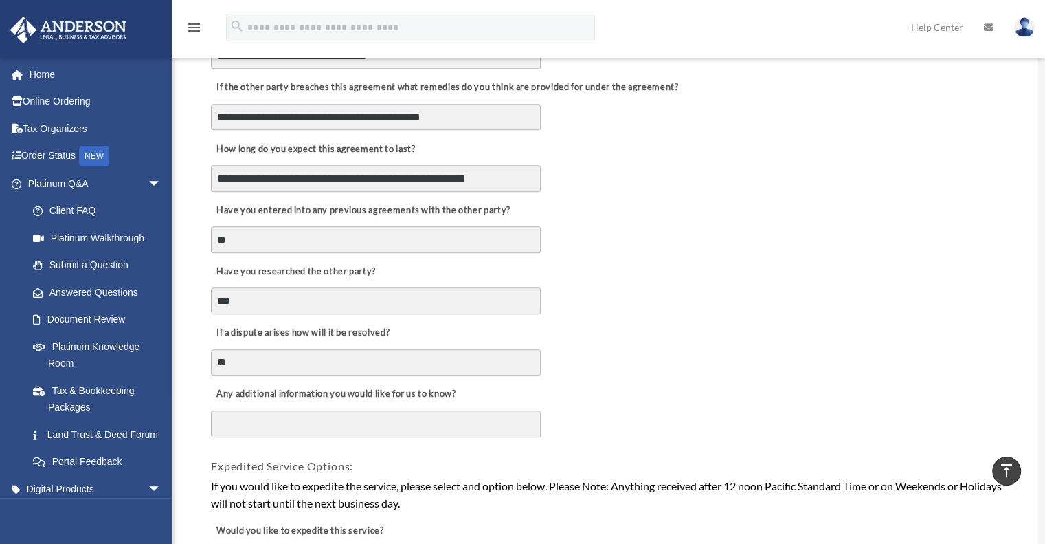
click at [334, 424] on textarea "Any additional information you would like for us to know?" at bounding box center [376, 423] width 330 height 27
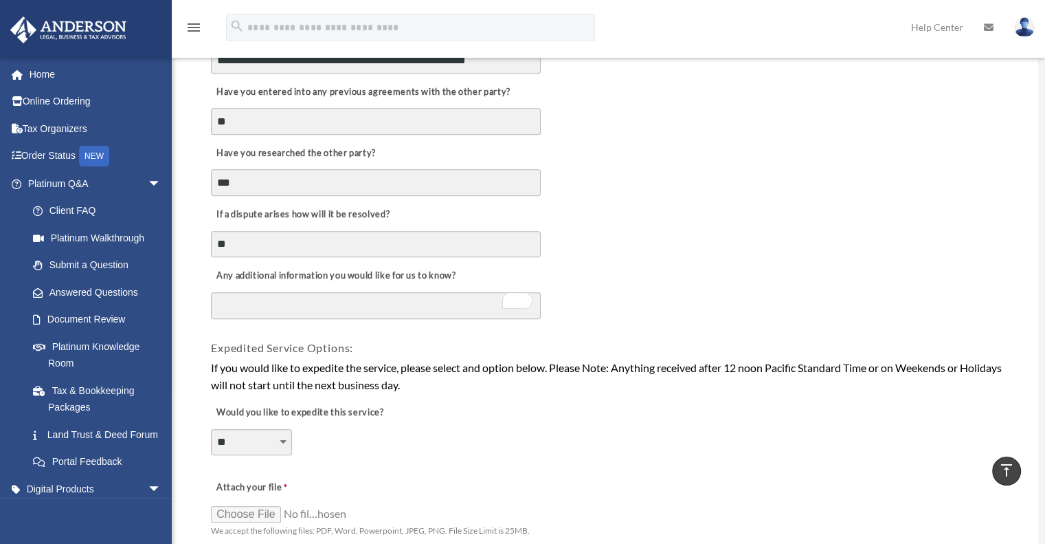
scroll to position [756, 0]
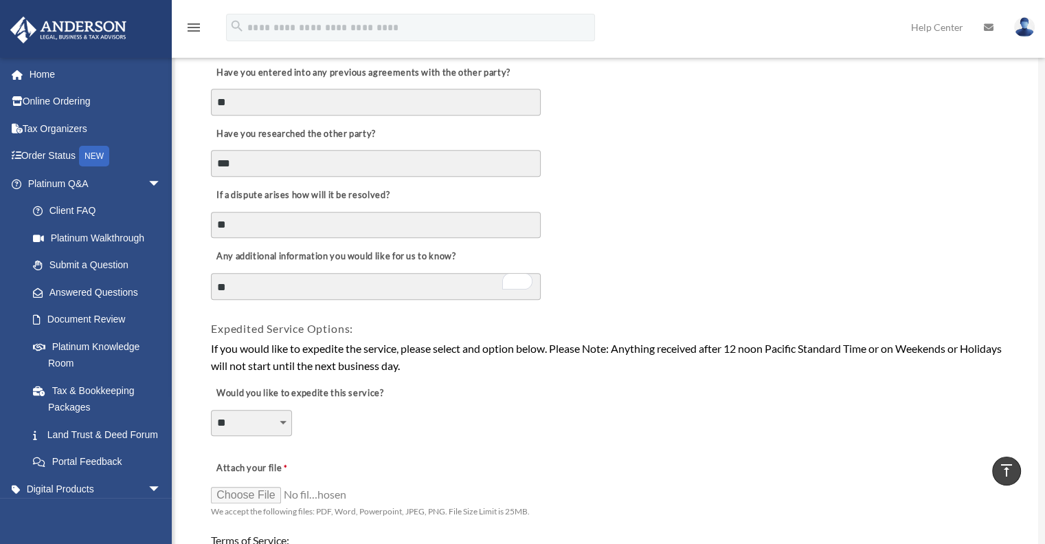
type textarea "**"
drag, startPoint x: 662, startPoint y: 351, endPoint x: 785, endPoint y: 362, distance: 123.5
click at [788, 359] on div "If you would like to expedite the service, please select and option below. Plea…" at bounding box center [607, 356] width 792 height 35
click at [779, 374] on div "If you would like to expedite the service, please select and option below. Plea…" at bounding box center [607, 356] width 792 height 35
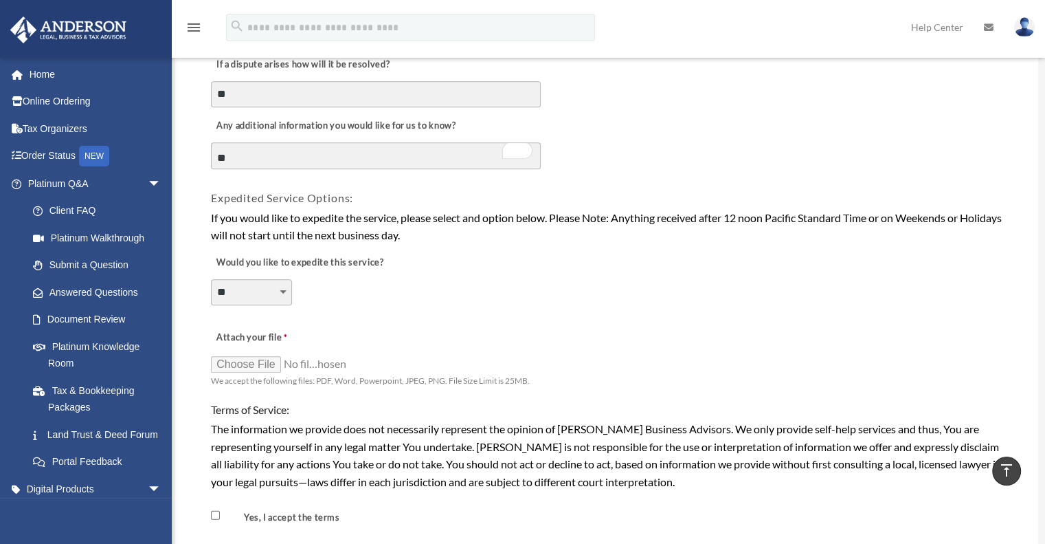
scroll to position [893, 0]
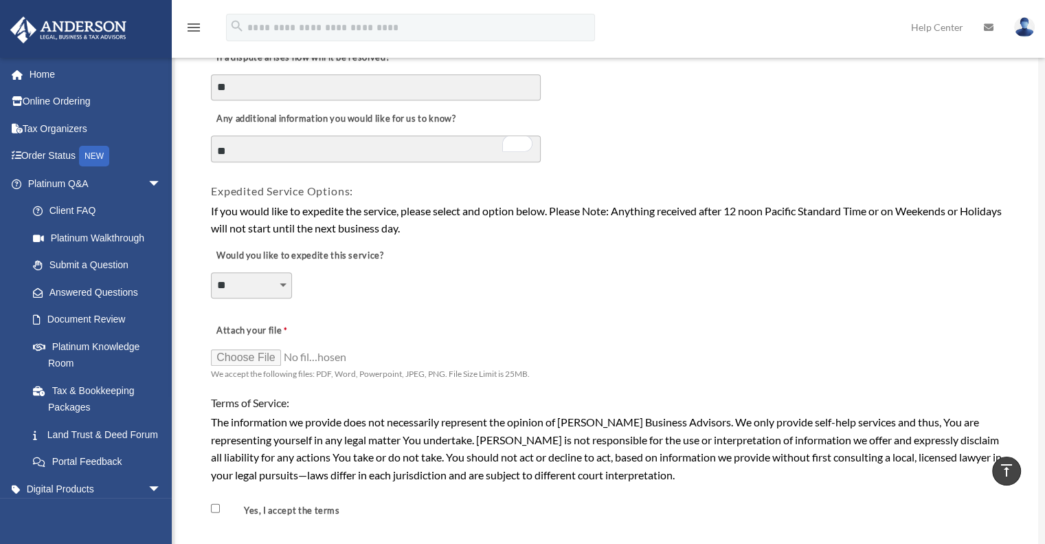
click at [247, 276] on select "**********" at bounding box center [251, 285] width 81 height 26
click at [348, 269] on div "**********" at bounding box center [607, 275] width 794 height 75
click at [263, 357] on input "Attach your file" at bounding box center [279, 356] width 137 height 19
type input "**********"
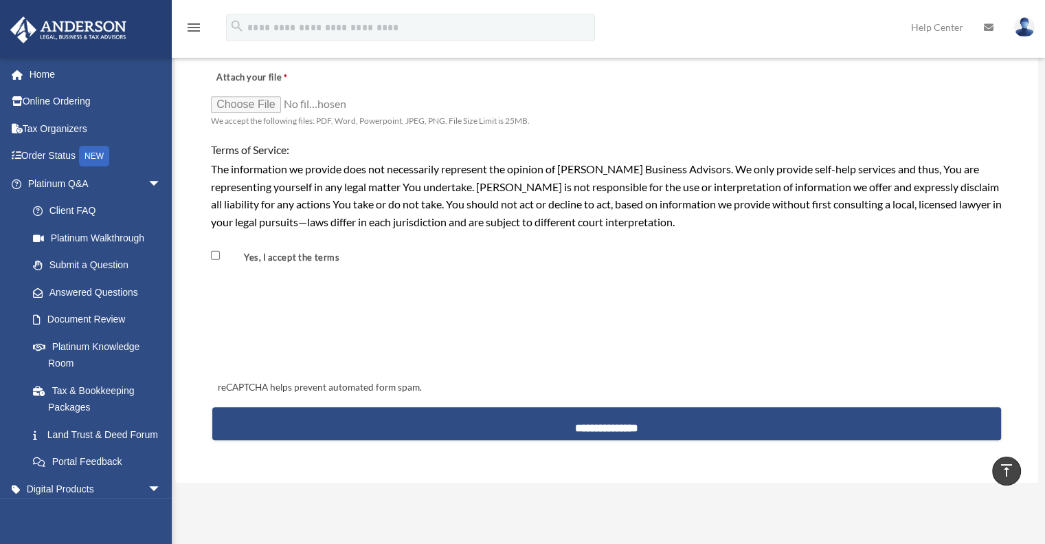
scroll to position [1168, 0]
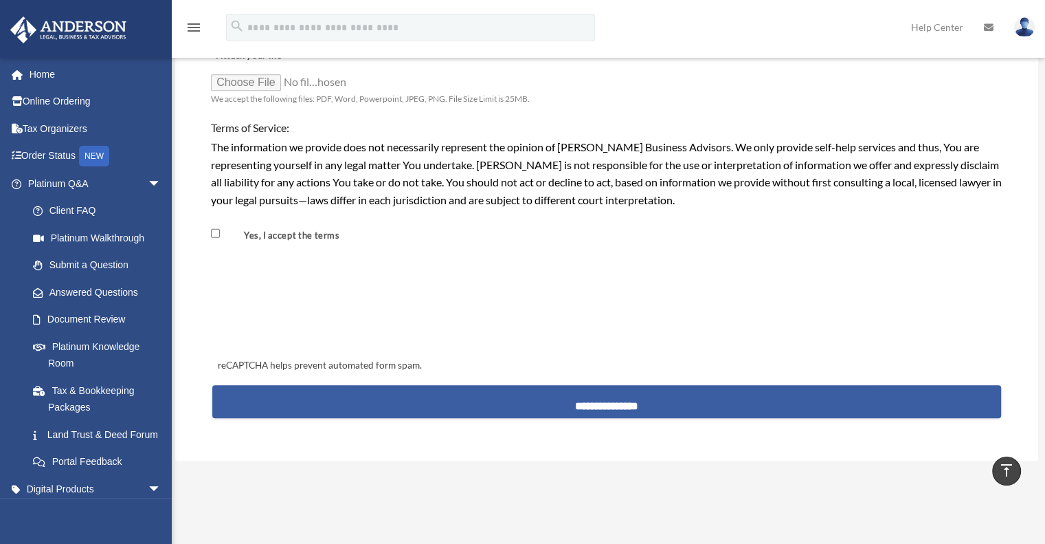
click at [568, 410] on input "**********" at bounding box center [606, 401] width 789 height 33
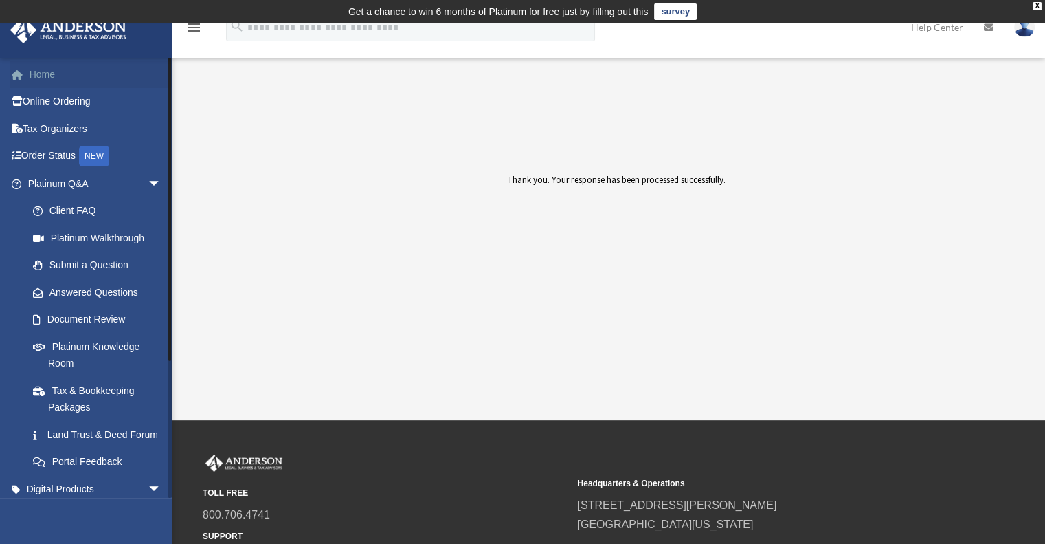
click at [82, 81] on link "Home" at bounding box center [96, 73] width 172 height 27
